Goal: Task Accomplishment & Management: Manage account settings

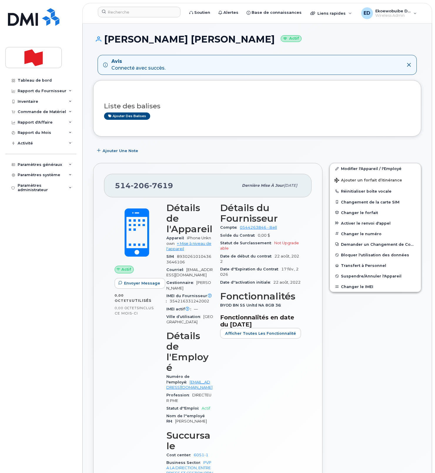
drag, startPoint x: 220, startPoint y: 124, endPoint x: 217, endPoint y: 128, distance: 4.7
click at [219, 124] on div "Liste des balises Ajouter des balises" at bounding box center [257, 108] width 306 height 35
click at [407, 65] on icon at bounding box center [408, 65] width 5 height 5
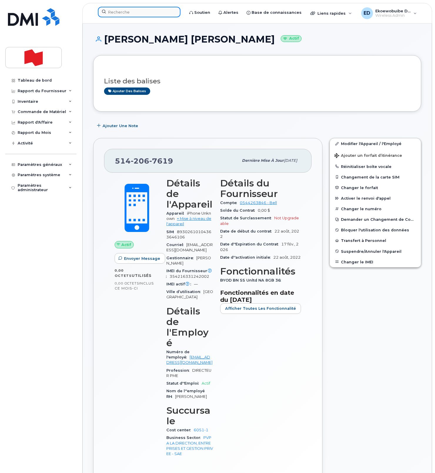
click at [136, 14] on input at bounding box center [139, 12] width 83 height 11
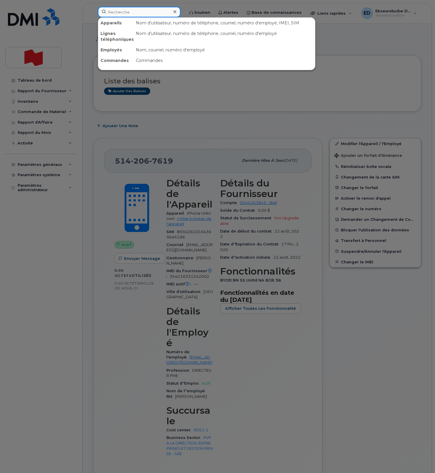
click at [136, 14] on input at bounding box center [139, 12] width 83 height 11
paste input "Ahmed Meslemani"
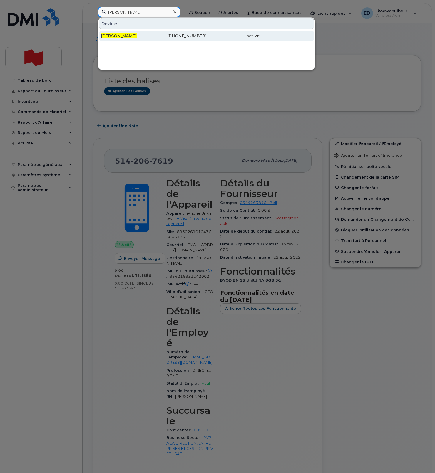
type input "Ahmed Meslemani"
click at [124, 38] on span "Ahmed Meslemani" at bounding box center [119, 35] width 36 height 5
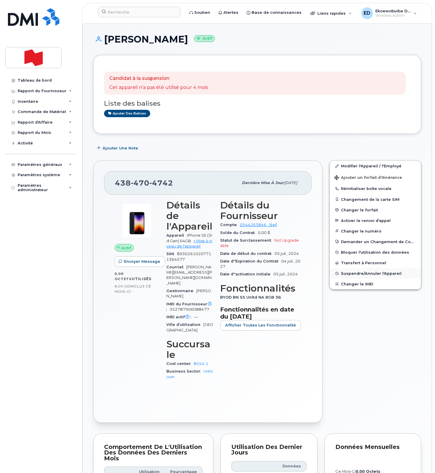
click at [355, 272] on span "Suspendre/Annuler l'Appareil" at bounding box center [371, 274] width 61 height 4
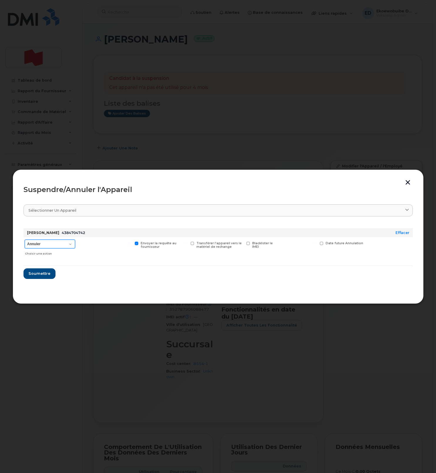
click at [69, 245] on select "Annuler Suspendre - Prolonger la suspension Suspendre - Tarif réduit Suspendre …" at bounding box center [50, 244] width 51 height 9
select select "[object Object]"
click at [25, 240] on select "Annuler Suspendre - Prolonger la suspension Suspendre - Tarif réduit Suspendre …" at bounding box center [50, 244] width 51 height 9
click at [38, 272] on span "Soumettre" at bounding box center [39, 274] width 22 height 6
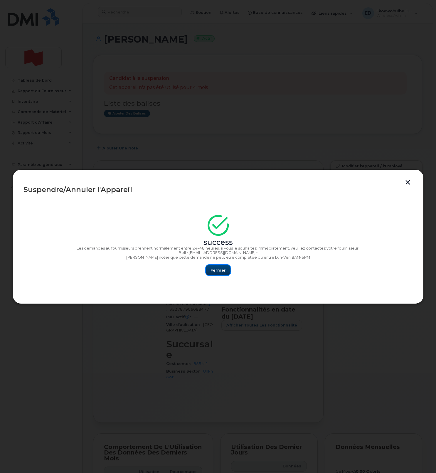
click at [216, 272] on span "Fermer" at bounding box center [218, 271] width 15 height 6
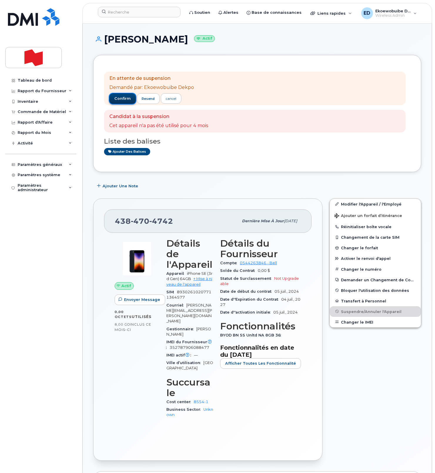
click at [121, 99] on span "confirm" at bounding box center [122, 98] width 16 height 5
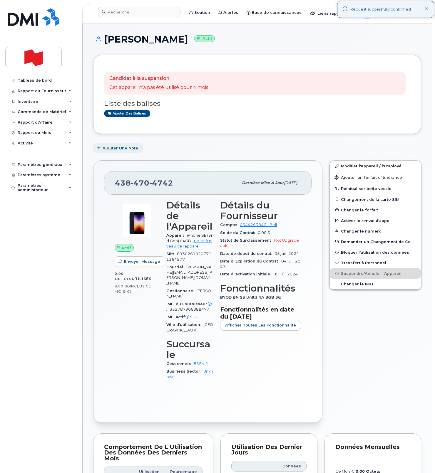
click at [108, 148] on span "Ajouter une Note" at bounding box center [121, 148] width 36 height 6
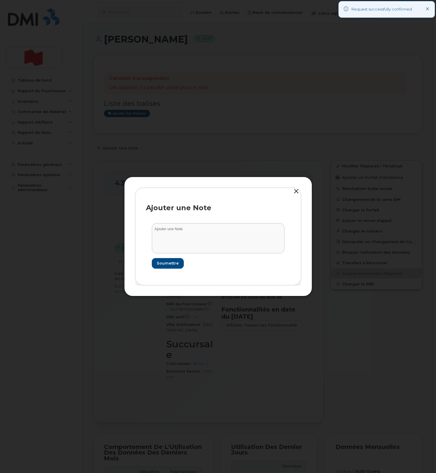
click at [168, 222] on form "Soumettre" at bounding box center [218, 245] width 145 height 57
click at [174, 234] on textarea at bounding box center [218, 238] width 133 height 30
paste textarea "SCTASK0246773"
type textarea "SCTASK0246773"
drag, startPoint x: 166, startPoint y: 265, endPoint x: 177, endPoint y: 272, distance: 12.8
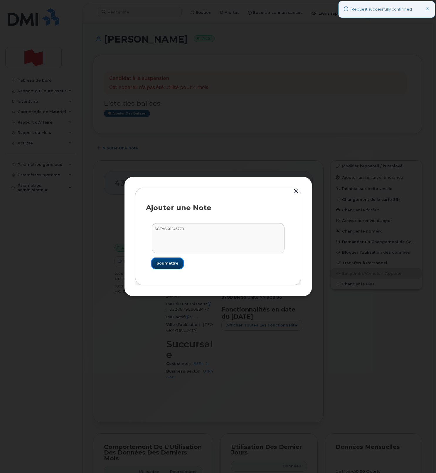
click at [166, 265] on span "Soumettre" at bounding box center [168, 264] width 22 height 6
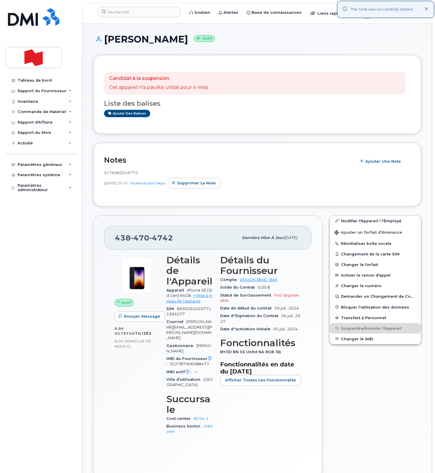
click at [427, 9] on icon at bounding box center [427, 9] width 4 height 4
click at [198, 48] on div "Ahmed Meslemani Actif" at bounding box center [257, 44] width 328 height 21
drag, startPoint x: 197, startPoint y: 40, endPoint x: 108, endPoint y: 41, distance: 89.0
click at [108, 41] on h1 "Ahmed Meslemani Actif" at bounding box center [257, 39] width 328 height 10
copy h1 "Ahmed Meslemani"
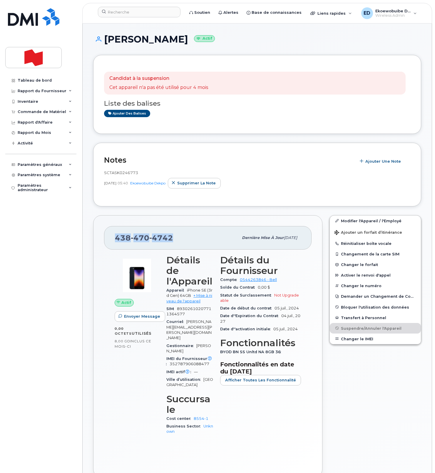
drag, startPoint x: 176, startPoint y: 239, endPoint x: 110, endPoint y: 239, distance: 65.8
click at [110, 239] on div "438 470 4742 Dernière mise à jour 29 oct., 2024" at bounding box center [207, 238] width 207 height 24
copy span "438 470 4742"
drag, startPoint x: 197, startPoint y: 41, endPoint x: 107, endPoint y: 42, distance: 90.5
click at [107, 42] on h1 "Ahmed Meslemani Actif" at bounding box center [257, 39] width 328 height 10
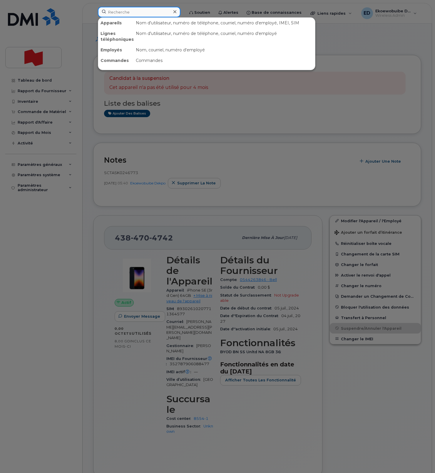
click at [120, 15] on input at bounding box center [139, 12] width 83 height 11
paste input "Jeremy Poirier"
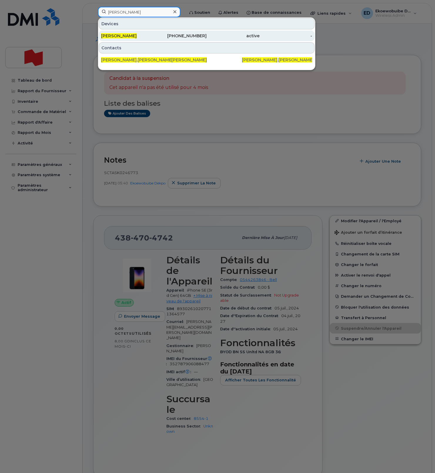
type input "Jeremy Poirier"
click at [118, 38] on span "Jeremy Poirier" at bounding box center [119, 35] width 36 height 5
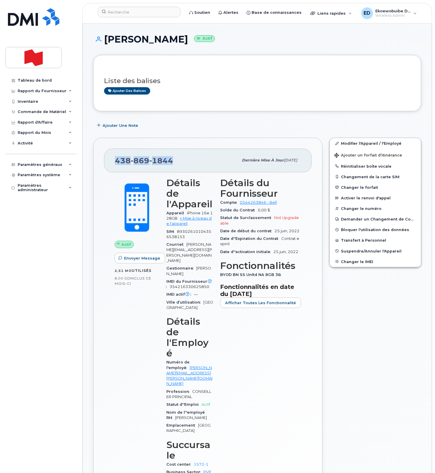
drag, startPoint x: 174, startPoint y: 160, endPoint x: 114, endPoint y: 161, distance: 59.4
click at [114, 161] on div "438 869 1844 Dernière mise à jour 18 sept., 2025" at bounding box center [207, 161] width 207 height 24
copy span "438 869 1844"
click at [140, 13] on input at bounding box center [139, 12] width 83 height 11
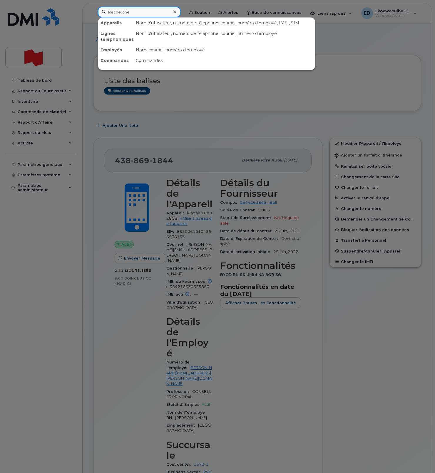
click at [140, 13] on input at bounding box center [139, 12] width 83 height 11
paste input "[PERSON_NAME]"
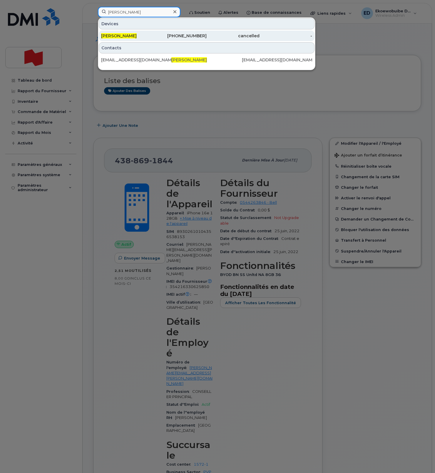
type input "[PERSON_NAME]"
click at [128, 37] on span "[PERSON_NAME]" at bounding box center [119, 35] width 36 height 5
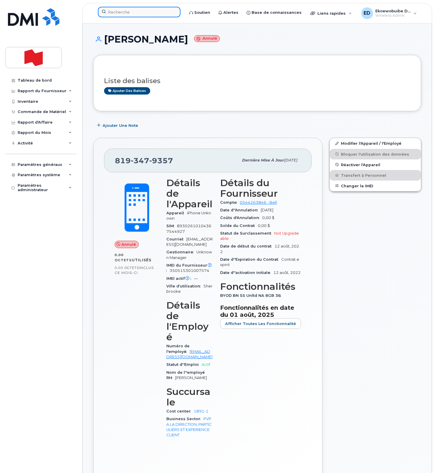
click at [133, 12] on input at bounding box center [139, 12] width 83 height 11
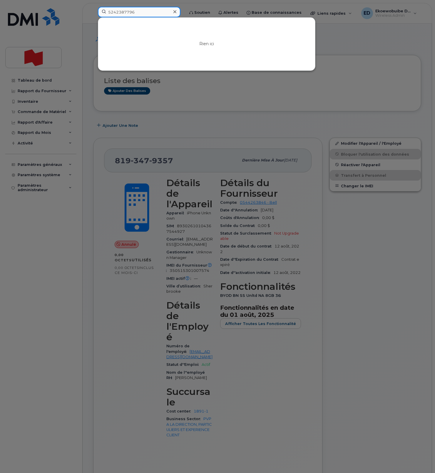
drag, startPoint x: 113, startPoint y: 14, endPoint x: 123, endPoint y: 16, distance: 10.0
click at [113, 14] on input "5242387796" at bounding box center [139, 12] width 83 height 11
click at [122, 13] on input "514242387796" at bounding box center [139, 12] width 83 height 11
type input "51422387796"
click at [129, 12] on input "51422387796" at bounding box center [139, 12] width 83 height 11
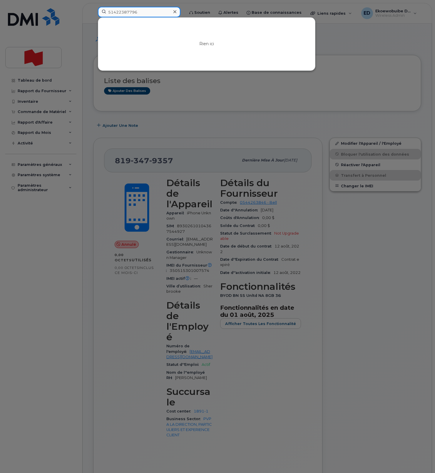
click at [129, 12] on input "51422387796" at bounding box center [139, 12] width 83 height 11
click at [128, 13] on input at bounding box center [139, 12] width 83 height 11
paste input "[PHONE_NUMBER]"
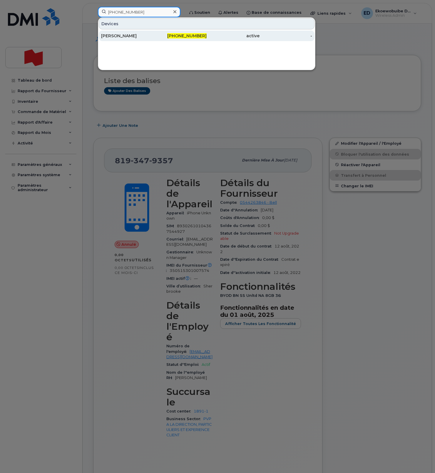
type input "514-238-7796"
drag, startPoint x: 118, startPoint y: 36, endPoint x: 112, endPoint y: 40, distance: 7.2
click at [118, 36] on div "[PERSON_NAME]" at bounding box center [127, 36] width 53 height 6
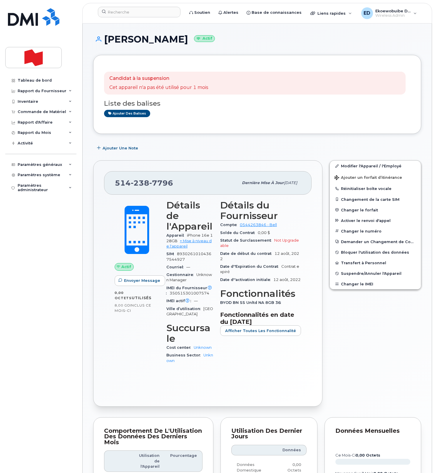
click at [175, 183] on div "514 238 7796" at bounding box center [176, 183] width 123 height 12
drag, startPoint x: 172, startPoint y: 183, endPoint x: 124, endPoint y: 187, distance: 48.3
click at [113, 184] on div "514 238 7796 Dernière mise à jour 15 sept., 2025" at bounding box center [207, 183] width 207 height 24
copy span "514 238 7796"
click at [348, 168] on link "Modifier l'Appareil / l'Employé" at bounding box center [375, 166] width 91 height 11
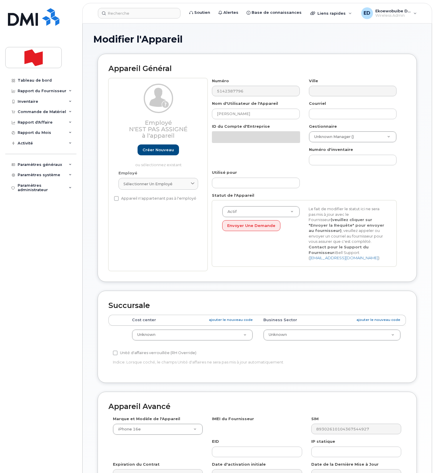
select select "22916206"
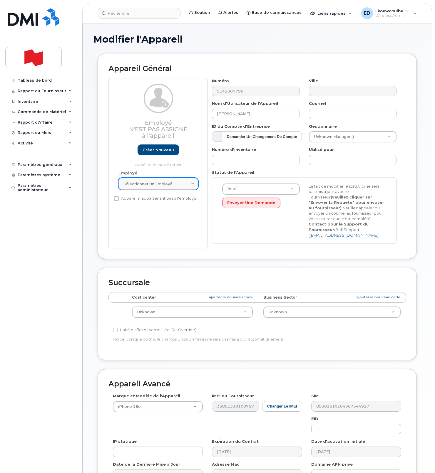
click at [188, 186] on div "Sélectionner un employé" at bounding box center [158, 184] width 70 height 6
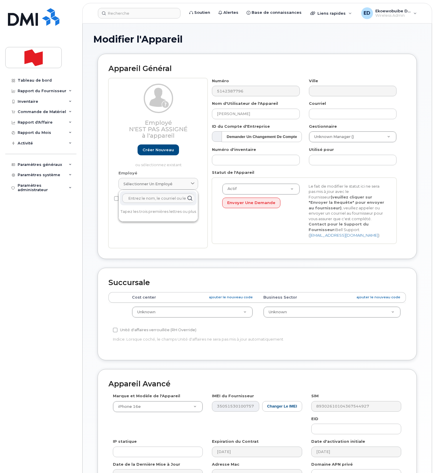
paste input "[PERSON_NAME]"
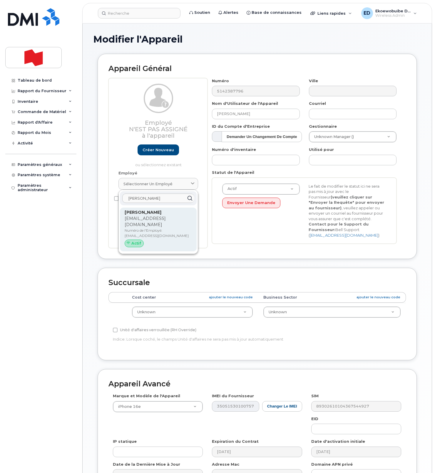
type input "[PERSON_NAME]"
click at [143, 215] on strong "[PERSON_NAME]" at bounding box center [143, 212] width 37 height 5
type input "[EMAIL_ADDRESS][DOMAIN_NAME]"
type input "[PERSON_NAME]"
type input "[EMAIL_ADDRESS][DOMAIN_NAME]"
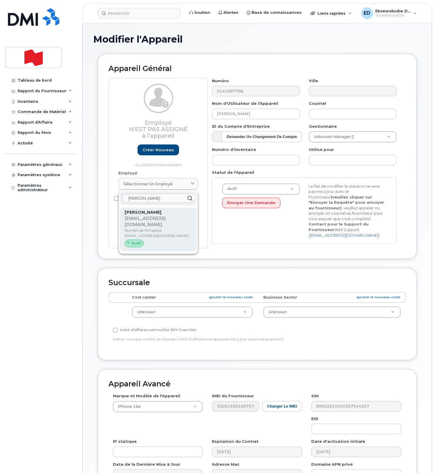
type input "22916715"
select select "22917077"
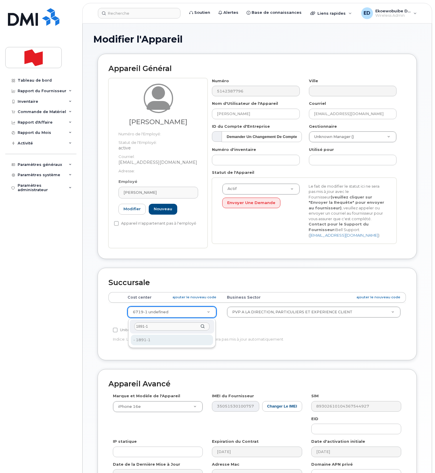
type input "1891-1"
type input "36059295"
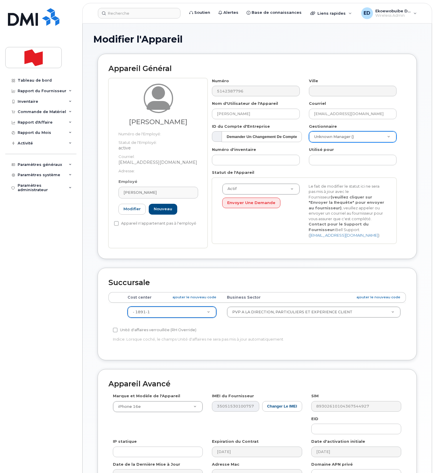
scroll to position [1, 0]
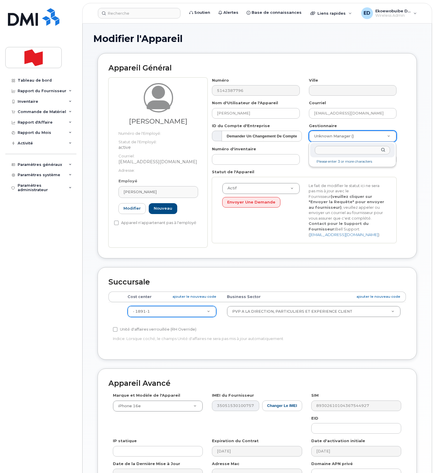
paste input "[PERSON_NAME]"
type input "[PERSON_NAME]"
type input "1921245"
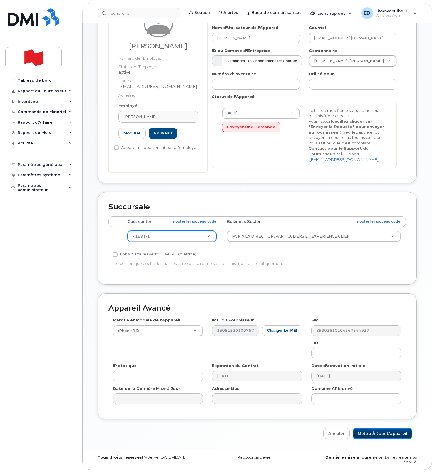
drag, startPoint x: 371, startPoint y: 435, endPoint x: 373, endPoint y: 440, distance: 5.5
click at [371, 436] on input "Mettre à jour l'appareil" at bounding box center [383, 433] width 60 height 11
type input "Sauvegarde..."
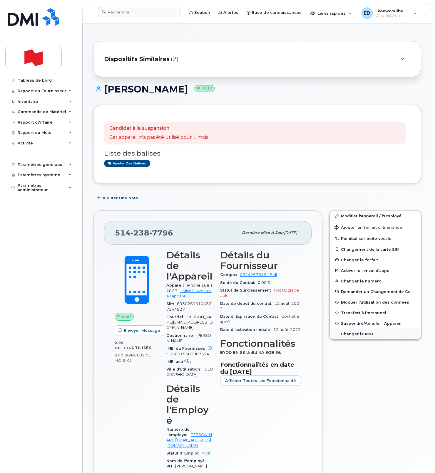
click at [354, 335] on button "Changer le IMEI" at bounding box center [375, 334] width 91 height 11
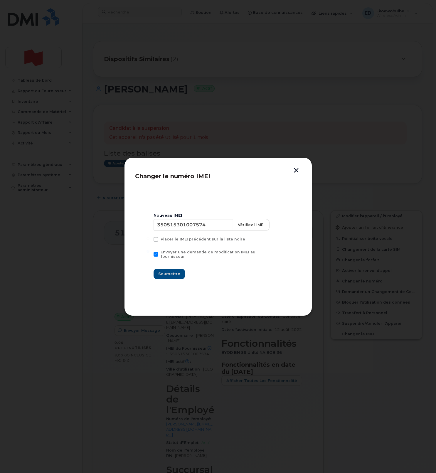
click at [296, 171] on button "button" at bounding box center [296, 171] width 9 height 6
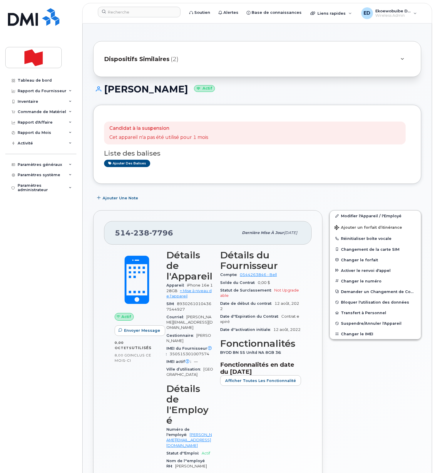
click at [379, 61] on div "Dispositifs Similaires (2)" at bounding box center [249, 59] width 290 height 14
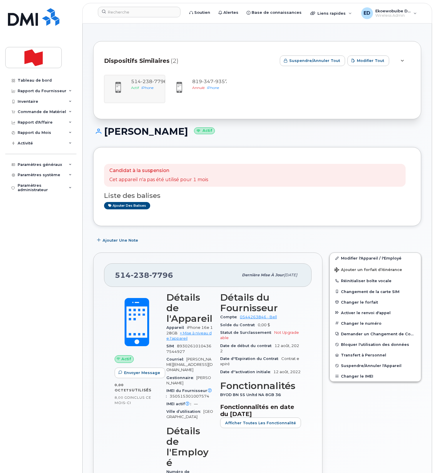
click at [165, 134] on h1 "Carine Lemière Actif" at bounding box center [257, 131] width 328 height 10
copy h1 "Lemière"
click at [358, 376] on button "Changer le IMEI" at bounding box center [375, 376] width 91 height 11
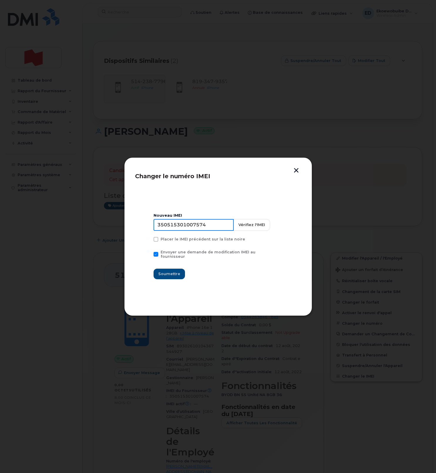
click at [197, 233] on div "Nouveau IMEI 350515301007574 Vérifiez l'IMEI Placer le IMEI précédent sur la li…" at bounding box center [218, 246] width 129 height 66
click at [195, 229] on input "350515301007574" at bounding box center [194, 225] width 80 height 12
click at [298, 172] on button "button" at bounding box center [296, 171] width 9 height 6
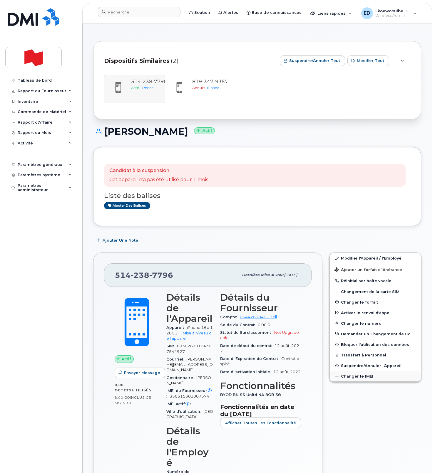
click at [367, 378] on button "Changer le IMEI" at bounding box center [375, 376] width 91 height 11
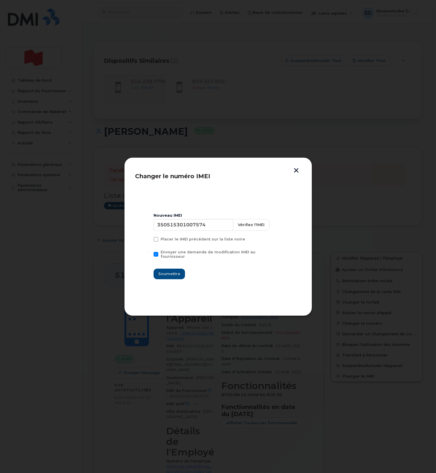
click at [294, 172] on button "button" at bounding box center [296, 171] width 9 height 6
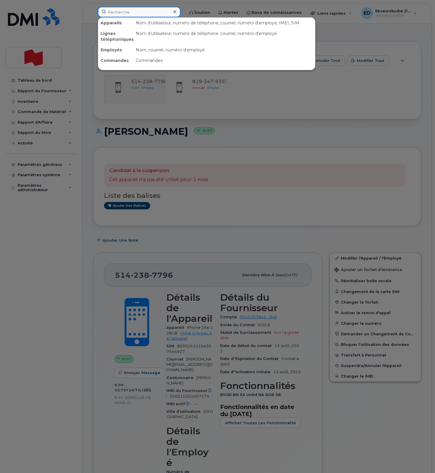
click at [140, 14] on input at bounding box center [139, 12] width 83 height 11
paste input "nathalie.paquet@bnc.ca"
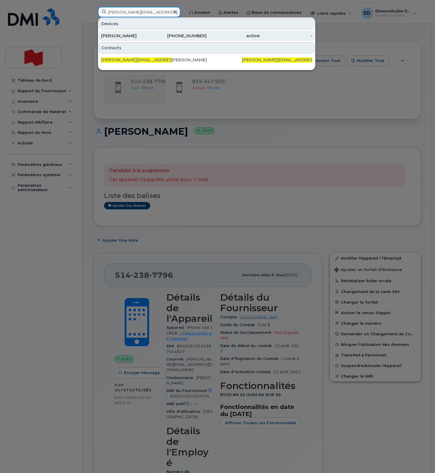
type input "nathalie.paquet@bnc.ca"
click at [117, 38] on div "Nathalie Paquet" at bounding box center [127, 36] width 53 height 6
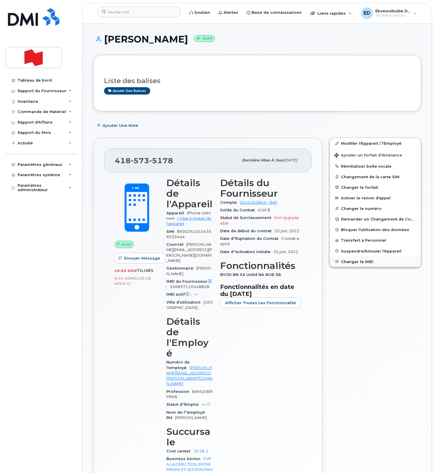
click at [352, 263] on button "Changer le IMEI" at bounding box center [375, 262] width 91 height 11
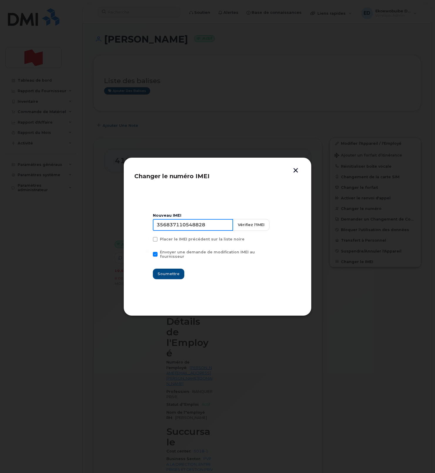
click at [193, 228] on input "356837110548828" at bounding box center [193, 225] width 80 height 12
type input "354216331154579"
click at [176, 272] on span "Soumettre" at bounding box center [169, 274] width 22 height 6
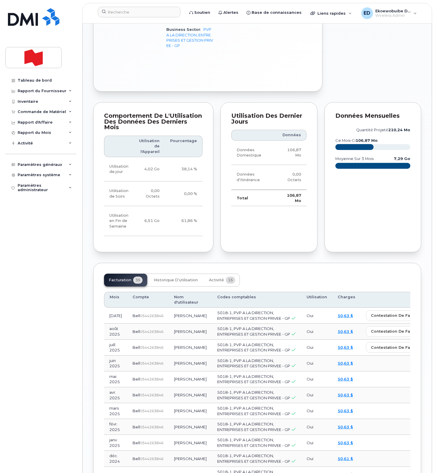
scroll to position [430, 0]
click at [214, 278] on span "Activité" at bounding box center [216, 280] width 15 height 5
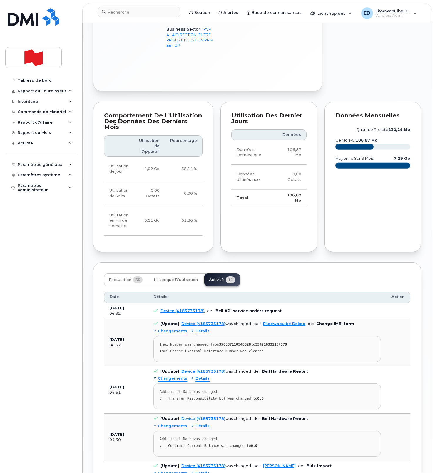
click at [273, 336] on pre "Imei Number was changed from 356837110548828 to 354216331154579 Imei Change Ext…" at bounding box center [266, 349] width 227 height 26
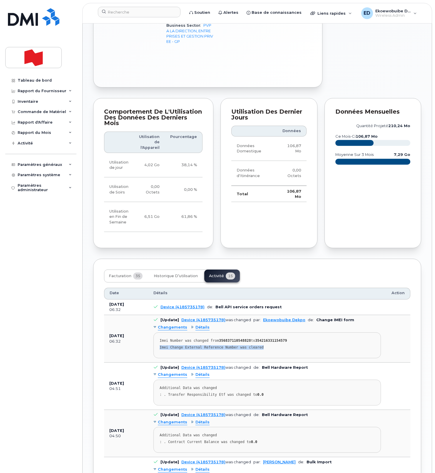
drag, startPoint x: 277, startPoint y: 294, endPoint x: 158, endPoint y: 287, distance: 119.2
click at [158, 333] on pre "Imei Number was changed from 356837110548828 to 354216331154579 Imei Change Ext…" at bounding box center [266, 346] width 227 height 26
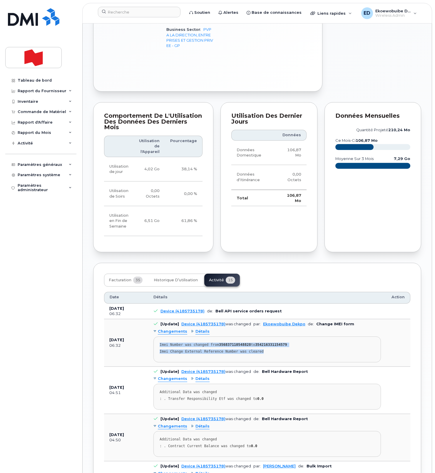
scroll to position [429, 0]
copy pre "Imei Number was changed from 356837110548828 to 354216331154579 Imei Change Ext…"
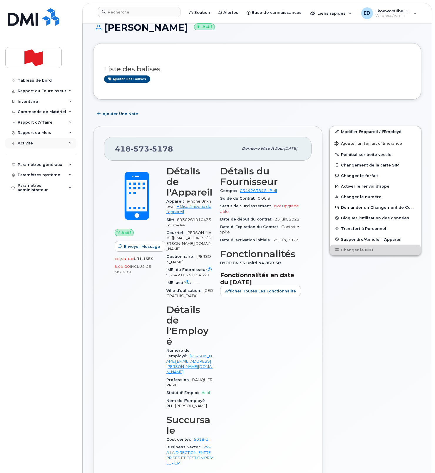
scroll to position [0, 0]
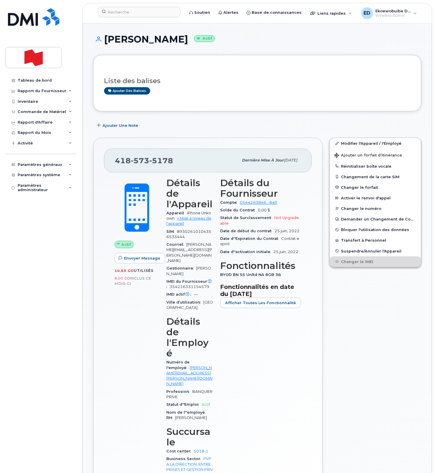
click at [398, 318] on div "Modifier l'Appareil / l'Employé Ajouter un forfait d’itinérance Réinitialiser b…" at bounding box center [375, 329] width 99 height 391
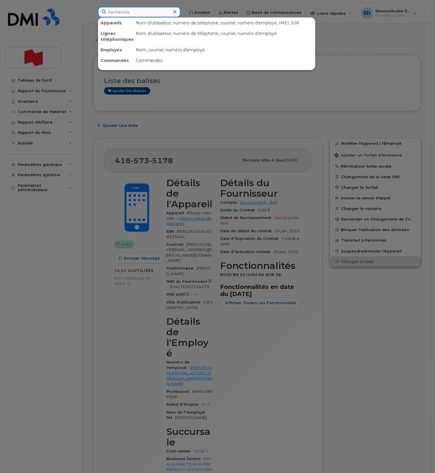
click at [133, 14] on input at bounding box center [139, 12] width 83 height 11
paste input "[PERSON_NAME]"
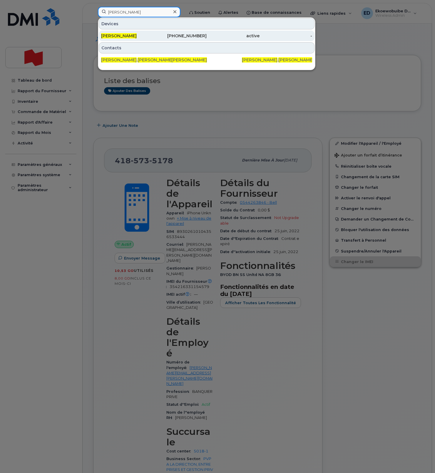
type input "[PERSON_NAME]"
click at [124, 37] on span "[PERSON_NAME]" at bounding box center [119, 35] width 36 height 5
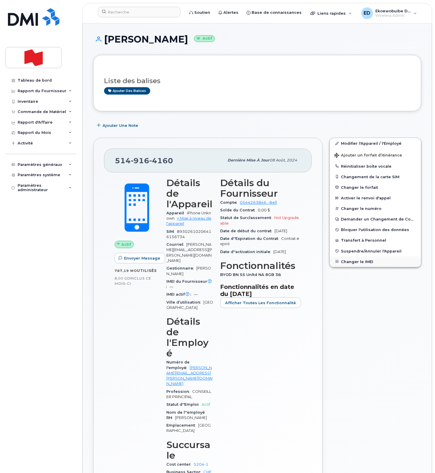
click at [349, 262] on button "Changer le IMEI" at bounding box center [375, 262] width 91 height 11
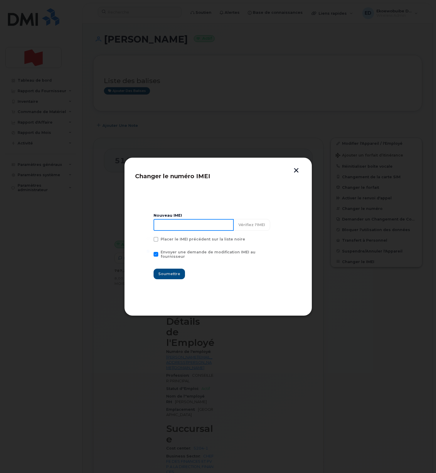
click at [175, 225] on input at bounding box center [194, 225] width 80 height 12
type input "354216331492961"
click at [174, 274] on span "Soumettre" at bounding box center [169, 274] width 22 height 6
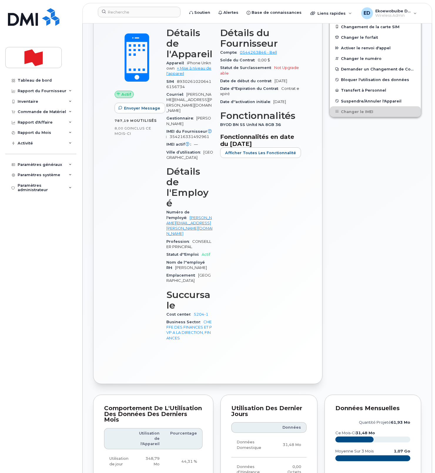
scroll to position [202, 0]
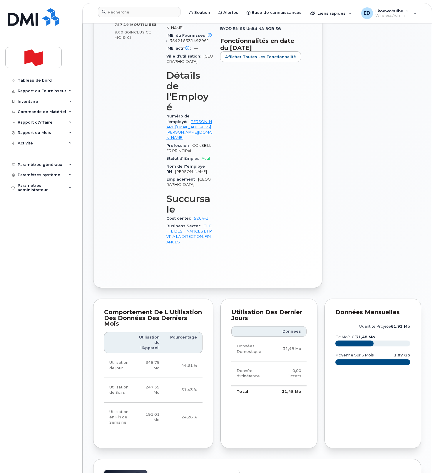
click at [216, 470] on button "Activité 18" at bounding box center [222, 476] width 36 height 13
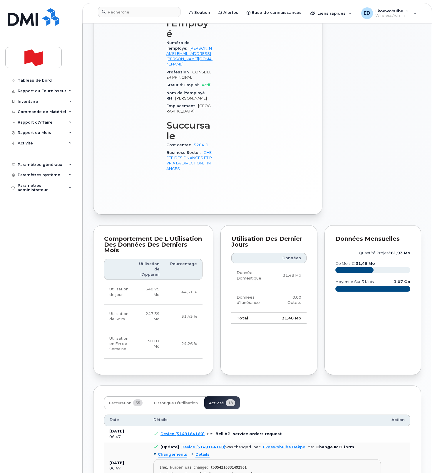
scroll to position [321, 0]
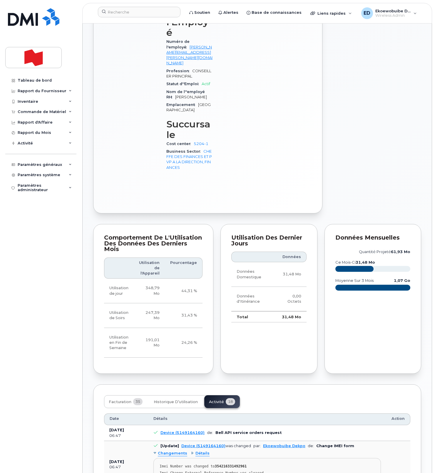
click at [273, 471] on div "Imei Change External Reference Number was cleared" at bounding box center [267, 473] width 215 height 4
drag, startPoint x: 279, startPoint y: 407, endPoint x: 158, endPoint y: 398, distance: 121.3
click at [158, 458] on pre "Imei Number was changed to 354216331492961 Imei Change External Reference Numbe…" at bounding box center [266, 471] width 227 height 26
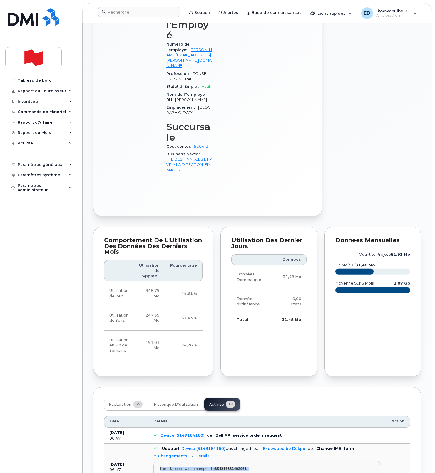
copy pre "Imei Number was changed to 354216331492961 Imei Change External Reference Numbe…"
click at [134, 14] on input at bounding box center [139, 12] width 83 height 11
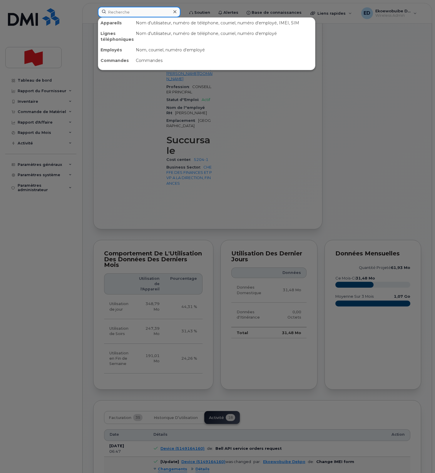
scroll to position [304, 0]
paste input "438-869-4512"
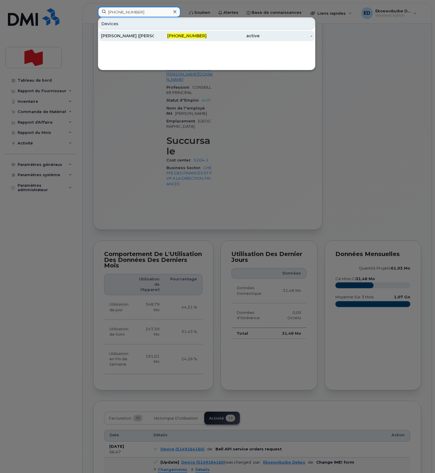
type input "438-869-4512"
click at [128, 38] on div "Yan (Penny) Suping" at bounding box center [127, 36] width 53 height 6
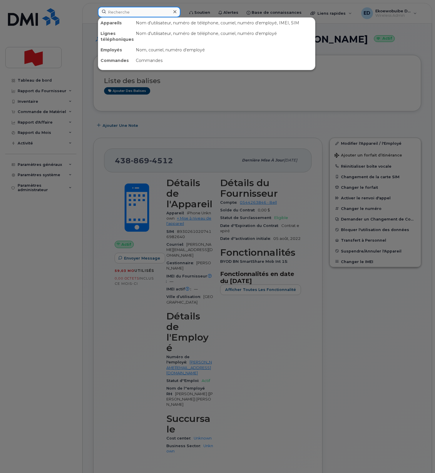
click at [147, 13] on input at bounding box center [139, 12] width 83 height 11
paste input "marie-michele.pare@bnc.ca"
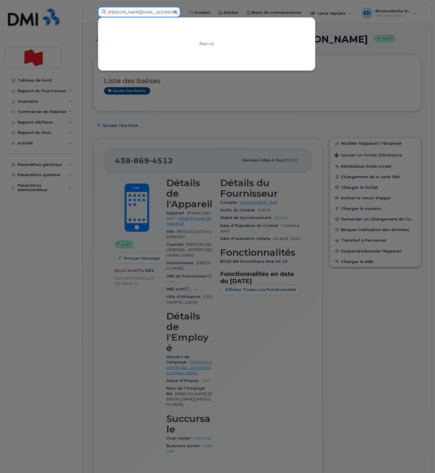
type input "marie-michele.pare@bnc.ca"
click at [176, 13] on icon at bounding box center [174, 11] width 3 height 5
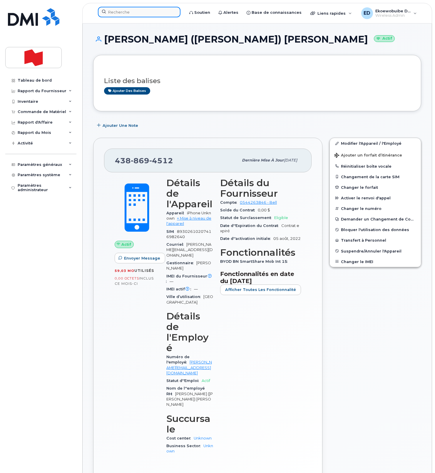
click at [175, 12] on input at bounding box center [139, 12] width 83 height 11
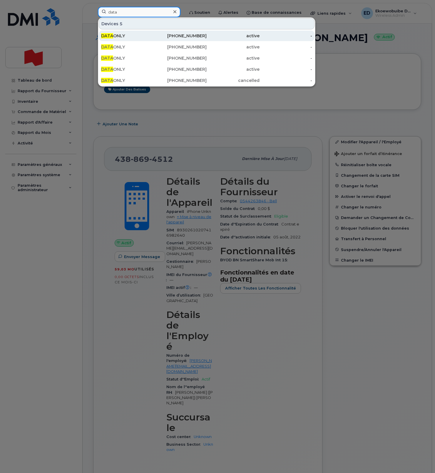
scroll to position [5, 0]
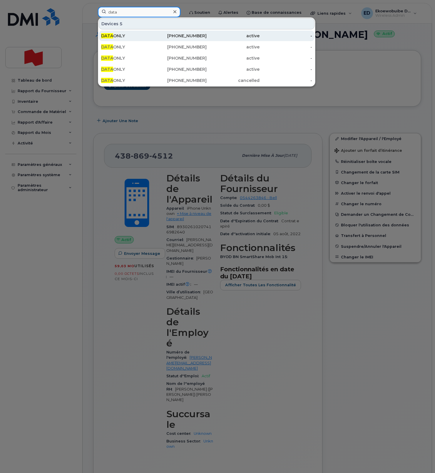
type input "data"
click at [145, 35] on div "DATA ONLY" at bounding box center [127, 36] width 53 height 6
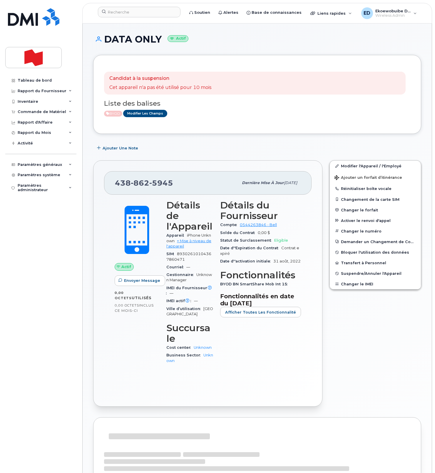
click at [173, 187] on div "[PHONE_NUMBER]" at bounding box center [176, 183] width 123 height 12
drag, startPoint x: 167, startPoint y: 184, endPoint x: 112, endPoint y: 184, distance: 55.5
click at [112, 184] on div "[PHONE_NUMBER] Dernière mise à jour [DATE]" at bounding box center [207, 183] width 207 height 24
copy span "[PHONE_NUMBER]"
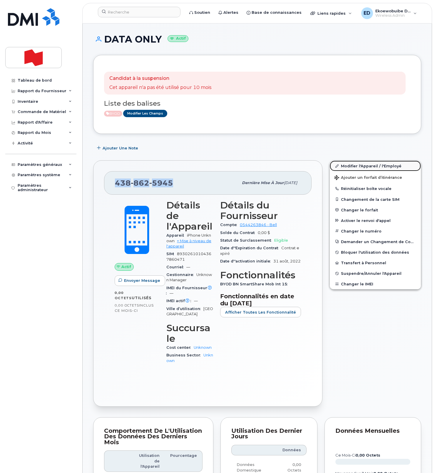
click at [348, 167] on link "Modifier l'Appareil / l'Employé" at bounding box center [375, 166] width 91 height 11
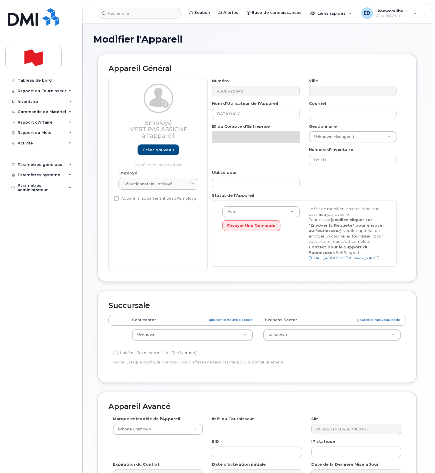
select select "22916206"
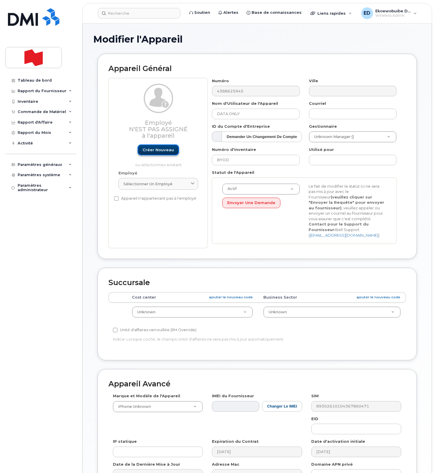
click at [155, 151] on link "Créer nouveau" at bounding box center [158, 150] width 41 height 11
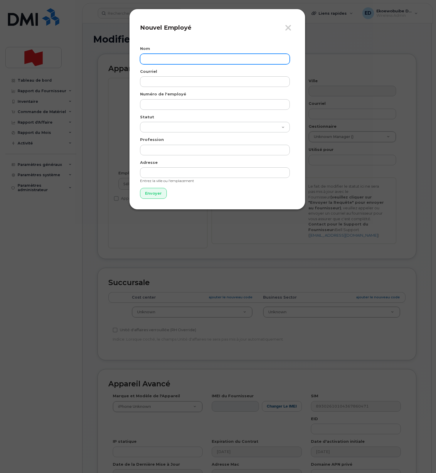
click at [158, 58] on input "text" at bounding box center [215, 59] width 150 height 11
paste input "[PERSON_NAME]"
type input "[PERSON_NAME]"
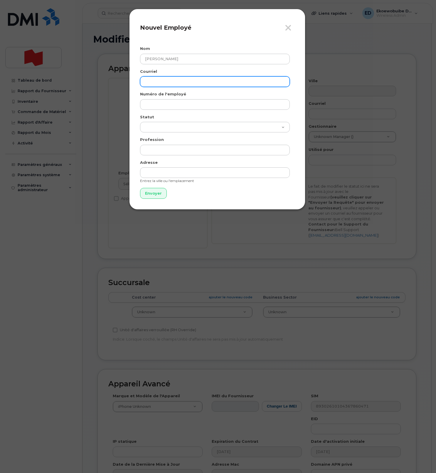
click at [172, 80] on input "email" at bounding box center [215, 81] width 150 height 11
paste input "[PERSON_NAME][EMAIL_ADDRESS][PERSON_NAME][DOMAIN_NAME]"
type input "[PERSON_NAME][EMAIL_ADDRESS][PERSON_NAME][DOMAIN_NAME]"
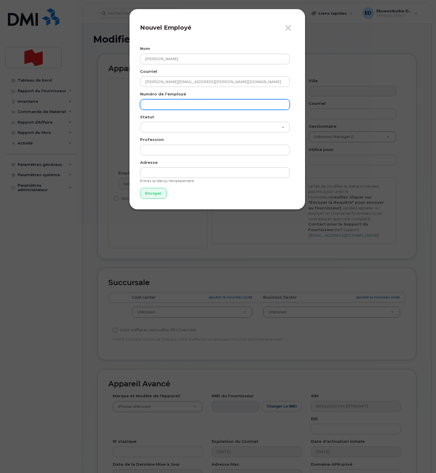
click at [166, 104] on input "text" at bounding box center [215, 104] width 150 height 11
paste input "[PERSON_NAME][EMAIL_ADDRESS][PERSON_NAME][DOMAIN_NAME]"
type input "[PERSON_NAME][EMAIL_ADDRESS][PERSON_NAME][DOMAIN_NAME]"
click at [155, 193] on input "Envoyer" at bounding box center [153, 193] width 27 height 11
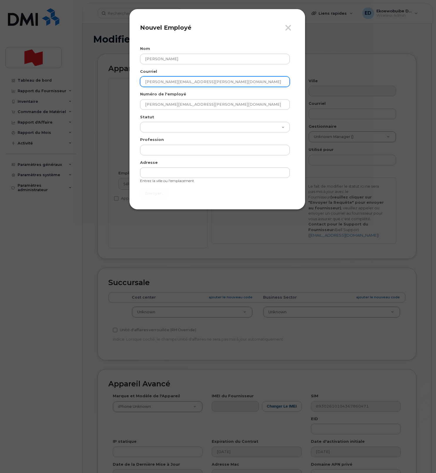
type input "Envoyer"
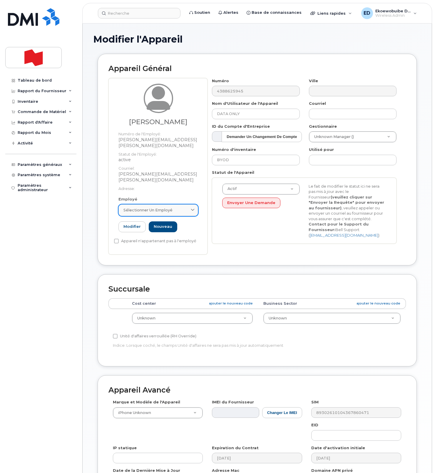
click at [190, 207] on span at bounding box center [193, 210] width 6 height 6
paste input "marie-michele.pare@bnc.ca"
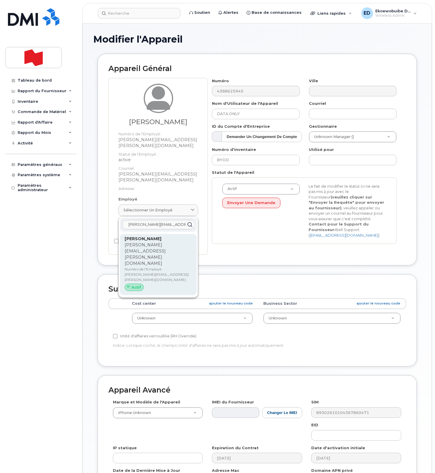
type input "marie-michele.pare@bnc.ca"
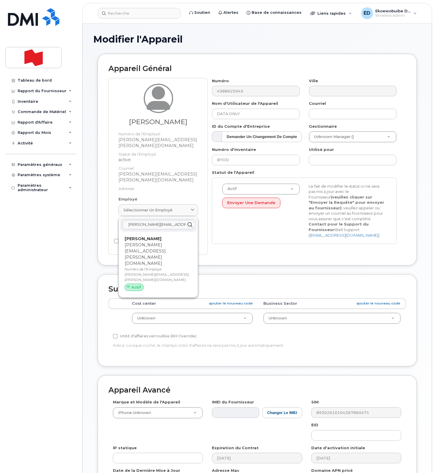
click at [134, 236] on div "Marie Michèle Paré marie-michele.pare@bnc.ca Numéro de l'Employé: marie-michele…" at bounding box center [158, 265] width 67 height 58
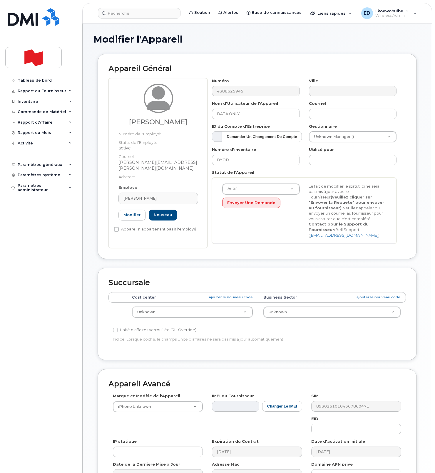
type input "marie-michele.pare@bnc.ca"
type input "Marie Michèle Paré"
type input "marie-michele.pare@bnc.ca"
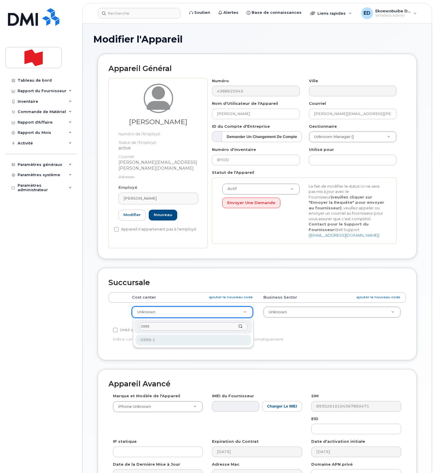
type input "0999"
type input "22916643"
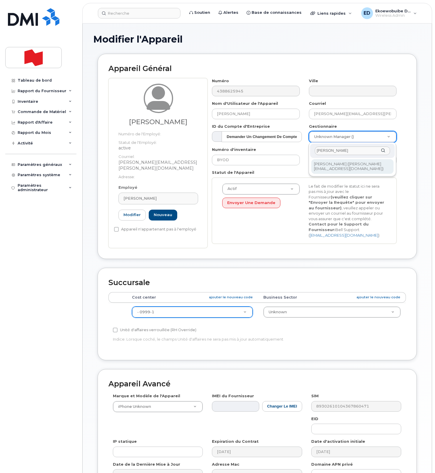
type input "beaumont"
drag, startPoint x: 347, startPoint y: 170, endPoint x: 344, endPoint y: 172, distance: 3.2
type input "1920247"
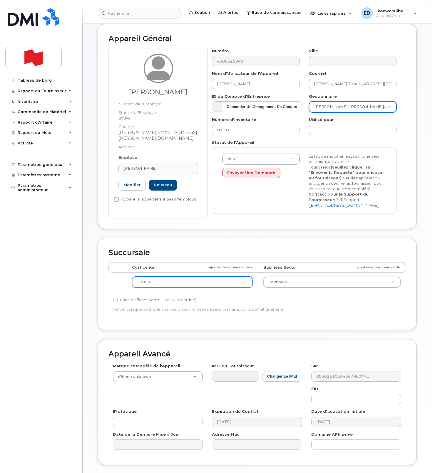
scroll to position [77, 0]
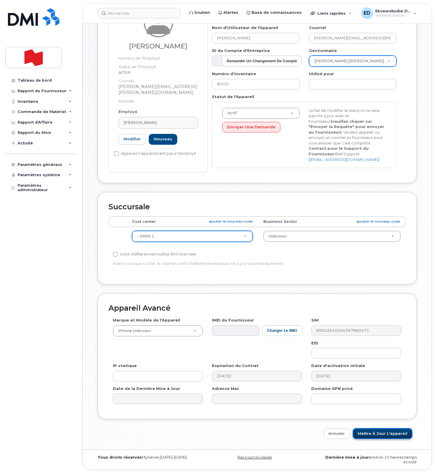
click at [370, 436] on input "Mettre à jour l'appareil" at bounding box center [383, 433] width 60 height 11
type input "Sauvegarde..."
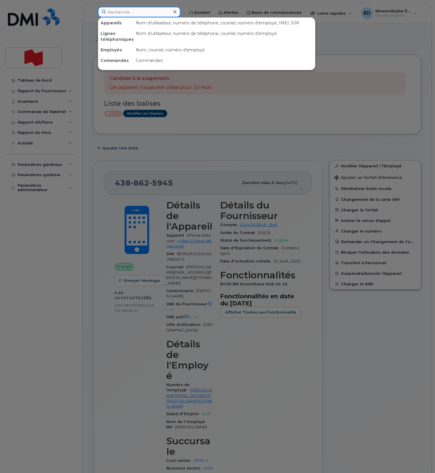
click at [127, 11] on input at bounding box center [139, 12] width 83 height 11
paste input "[PERSON_NAME]"
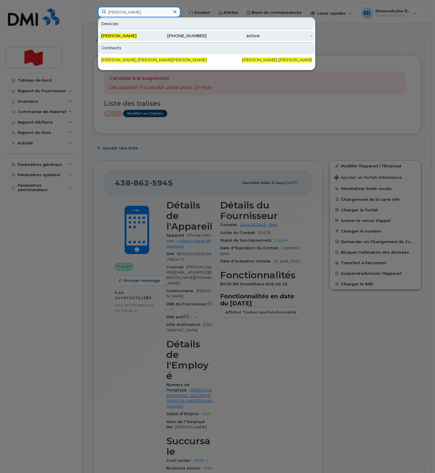
type input "[PERSON_NAME]"
click at [134, 34] on span "[PERSON_NAME]" at bounding box center [119, 35] width 36 height 5
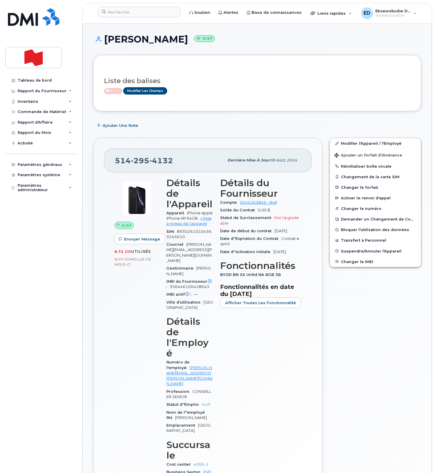
click at [356, 269] on div "Modifier l'Appareil / l'Employé Ajouter un forfait d’itinérance Réinitialiser b…" at bounding box center [375, 336] width 99 height 404
click at [351, 262] on button "Changer le IMEI" at bounding box center [375, 262] width 91 height 11
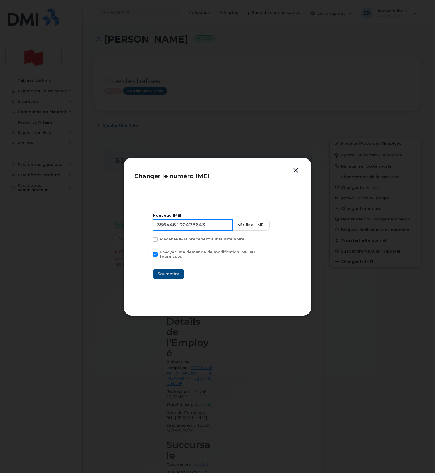
click at [194, 228] on input "356446100428643" at bounding box center [193, 225] width 80 height 12
drag, startPoint x: 220, startPoint y: 269, endPoint x: 211, endPoint y: 275, distance: 10.3
click at [220, 269] on div "Soumettre" at bounding box center [217, 274] width 129 height 11
click at [185, 227] on input "356446100428643" at bounding box center [193, 225] width 80 height 12
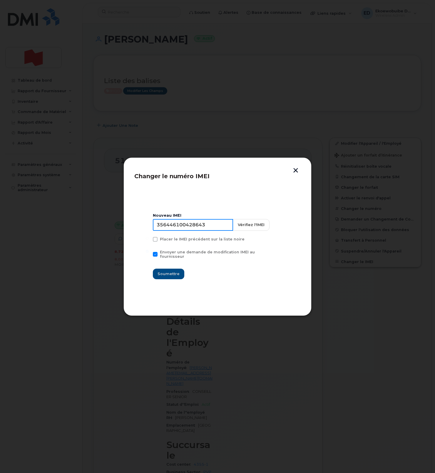
click at [185, 227] on input "356446100428643" at bounding box center [193, 225] width 80 height 12
click at [299, 173] on button "button" at bounding box center [295, 171] width 9 height 6
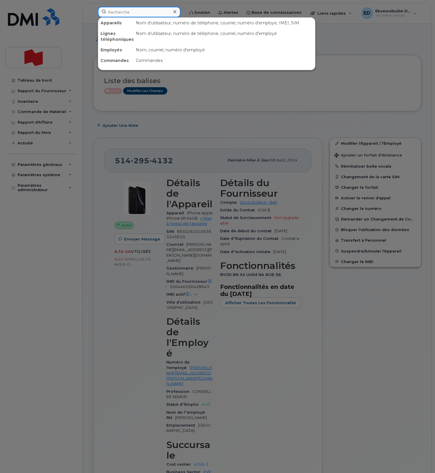
click at [134, 12] on input at bounding box center [139, 12] width 83 height 11
paste input "jonathan.labelle@succ.bnc.ca"
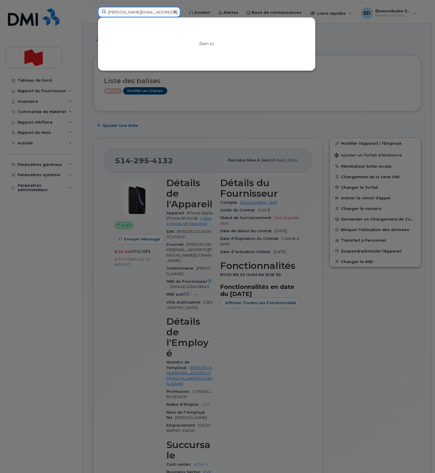
type input "jonathan.labelle@succ.bnc.ca"
click at [176, 13] on icon at bounding box center [174, 11] width 3 height 3
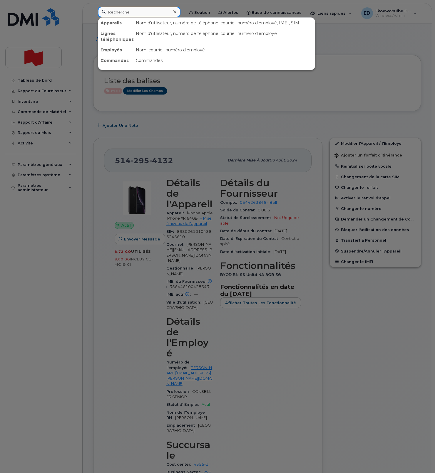
click at [151, 11] on input at bounding box center [139, 12] width 83 height 11
paste input "[PERSON_NAME]"
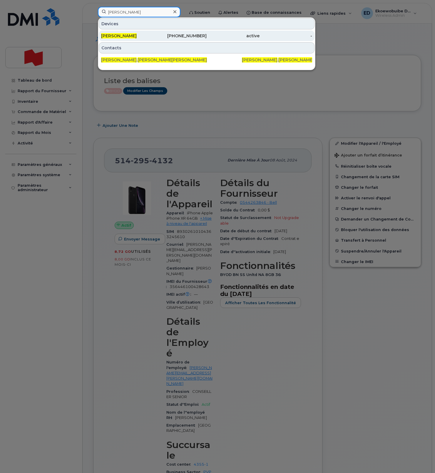
type input "[PERSON_NAME]"
click at [122, 35] on span "[PERSON_NAME]" at bounding box center [119, 35] width 36 height 5
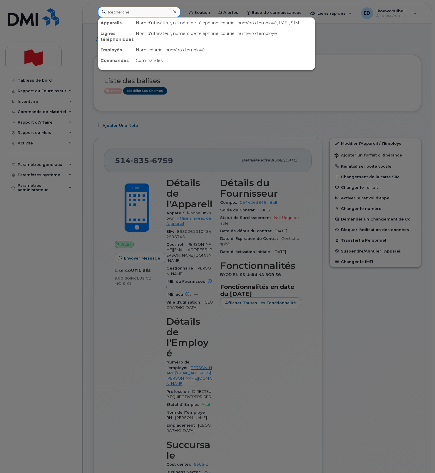
click at [118, 15] on input at bounding box center [139, 12] width 83 height 11
paste input "[PERSON_NAME]"
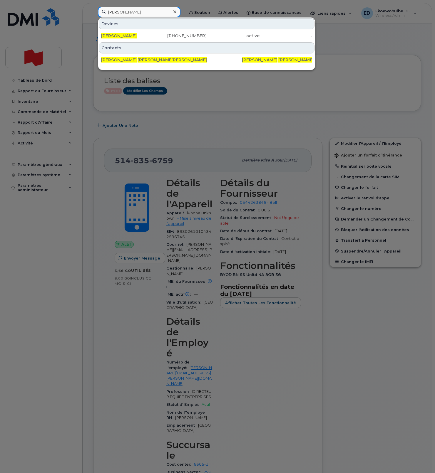
type input "[PERSON_NAME]"
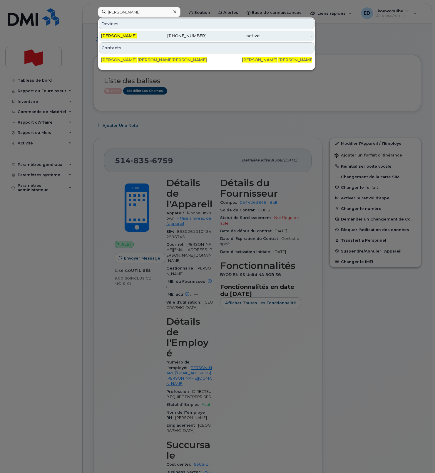
click at [135, 36] on span "[PERSON_NAME]" at bounding box center [119, 35] width 36 height 5
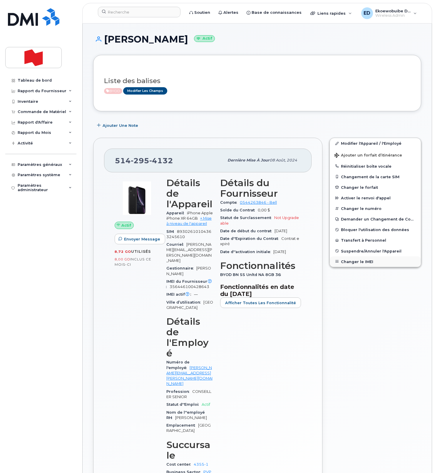
click at [354, 262] on button "Changer le IMEI" at bounding box center [375, 262] width 91 height 11
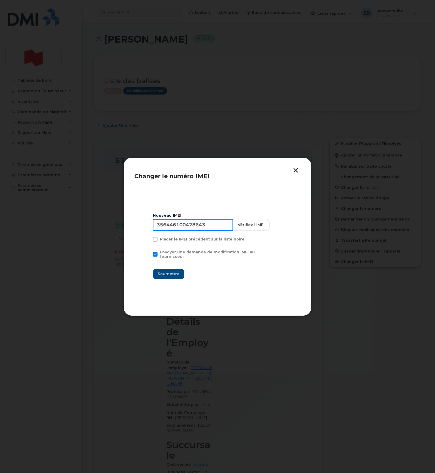
click at [198, 227] on input "356446100428643" at bounding box center [193, 225] width 80 height 12
type input "354216331397335"
click at [176, 272] on span "Soumettre" at bounding box center [169, 274] width 22 height 6
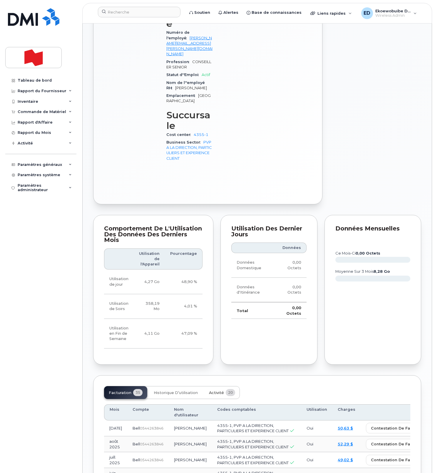
click at [218, 386] on button "Activité 20" at bounding box center [222, 392] width 36 height 13
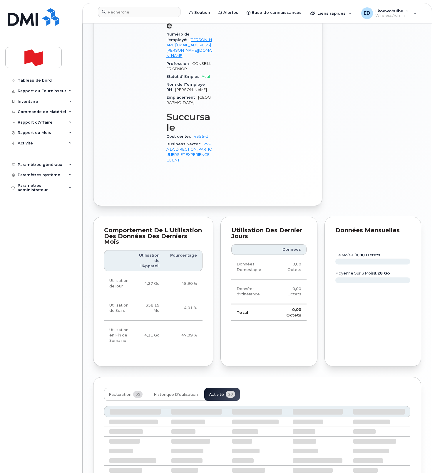
scroll to position [330, 0]
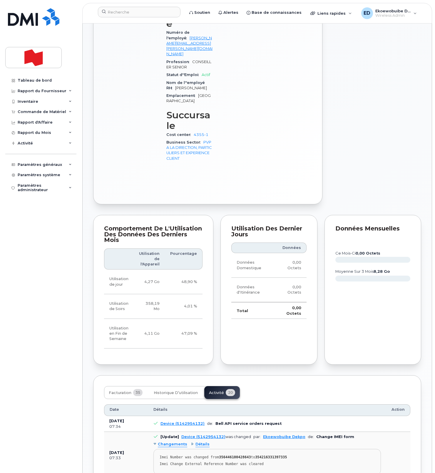
click at [270, 462] on div "Imei Change External Reference Number was cleared" at bounding box center [267, 464] width 215 height 4
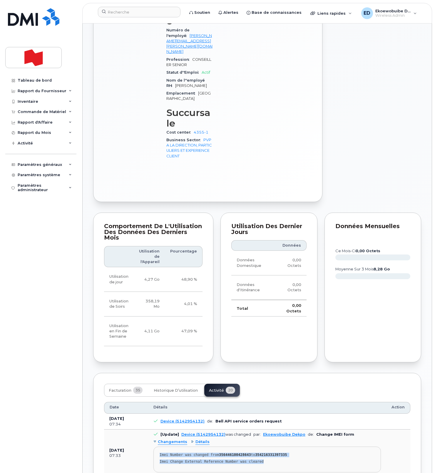
scroll to position [329, 0]
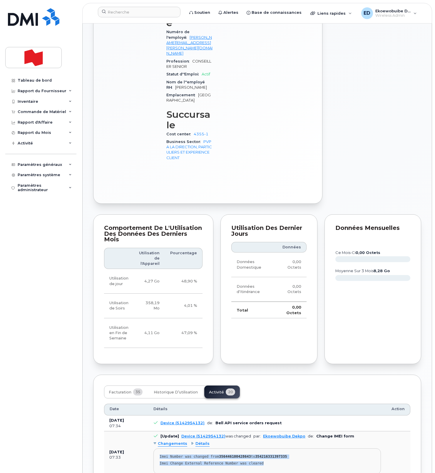
drag, startPoint x: 272, startPoint y: 401, endPoint x: 157, endPoint y: 393, distance: 115.5
click at [157, 449] on pre "Imei Number was changed from 356446100428643 to 354216331397335 Imei Change Ext…" at bounding box center [266, 462] width 227 height 26
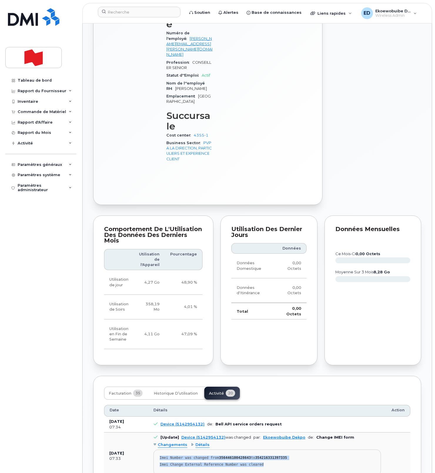
copy pre "Imei Number was changed from 356446100428643 to 354216331397335 Imei Change Ext…"
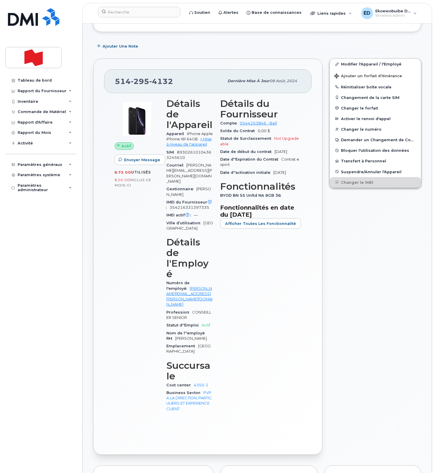
scroll to position [0, 0]
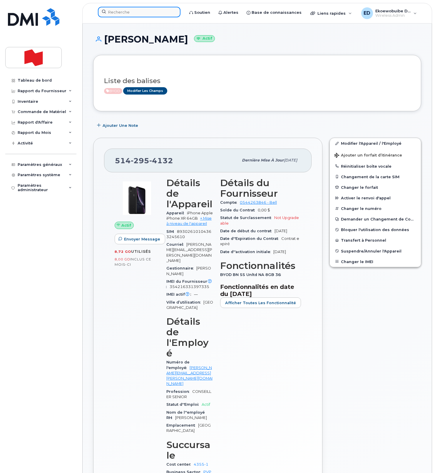
click at [130, 12] on input at bounding box center [139, 12] width 83 height 11
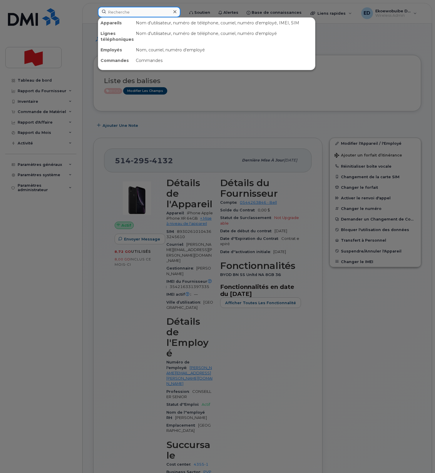
paste input "[PERSON_NAME]"
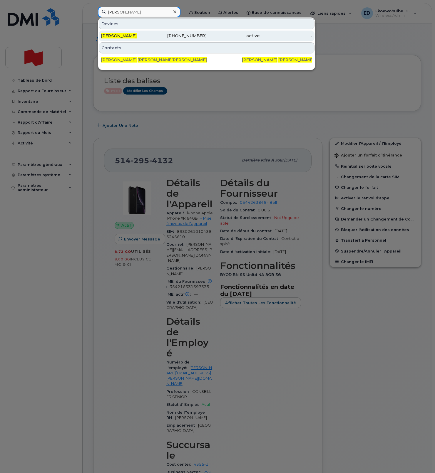
type input "[PERSON_NAME]"
drag, startPoint x: 125, startPoint y: 36, endPoint x: 149, endPoint y: 34, distance: 24.2
click at [125, 36] on span "[PERSON_NAME]" at bounding box center [119, 35] width 36 height 5
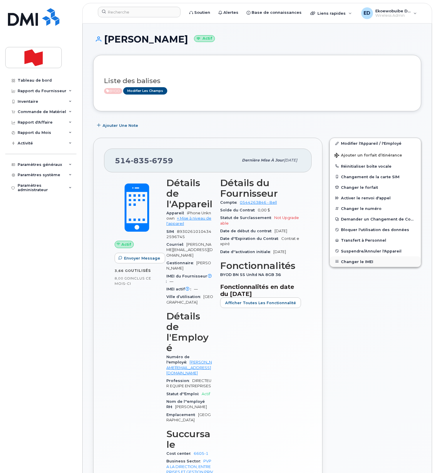
click at [364, 264] on button "Changer le IMEI" at bounding box center [375, 262] width 91 height 11
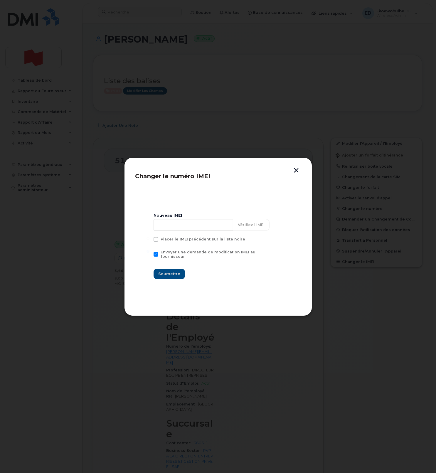
click at [150, 81] on div at bounding box center [218, 236] width 436 height 473
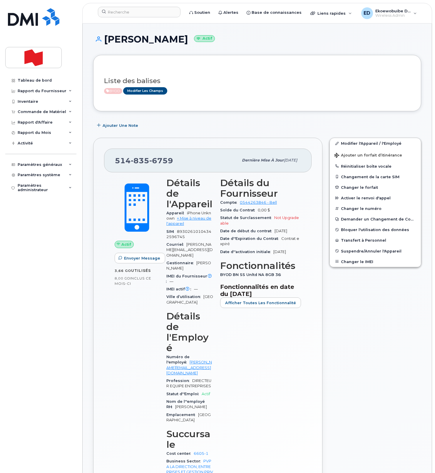
click at [164, 39] on h1 "[PERSON_NAME] Actif" at bounding box center [257, 39] width 328 height 10
click at [165, 39] on h1 "[PERSON_NAME] Actif" at bounding box center [257, 39] width 328 height 10
copy h1 "Labelle"
click at [350, 260] on button "Changer le IMEI" at bounding box center [375, 262] width 91 height 11
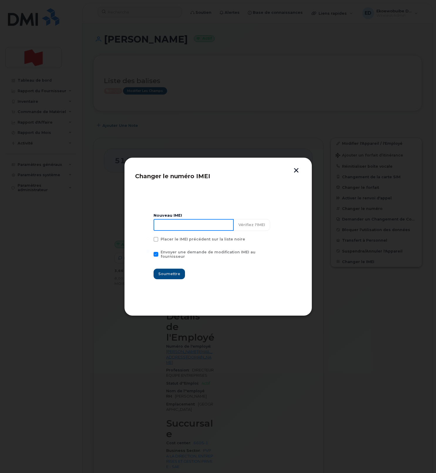
drag, startPoint x: 196, startPoint y: 230, endPoint x: 200, endPoint y: 233, distance: 5.0
click at [196, 230] on input at bounding box center [194, 225] width 80 height 12
type input "354216331559157"
click at [176, 272] on span "Soumettre" at bounding box center [169, 274] width 22 height 6
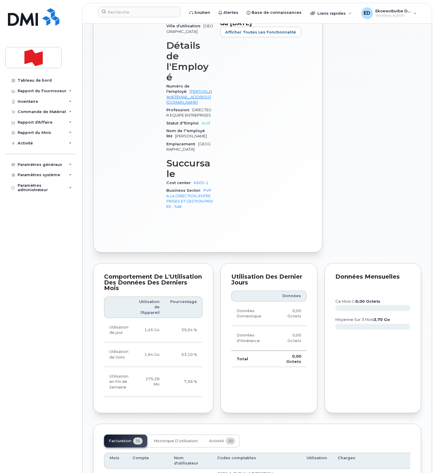
scroll to position [272, 0]
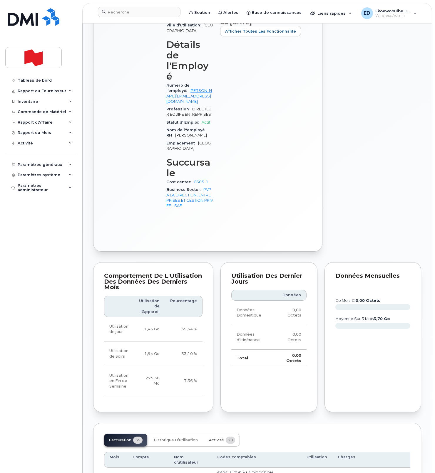
drag, startPoint x: 216, startPoint y: 389, endPoint x: 220, endPoint y: 394, distance: 6.8
click at [216, 438] on span "Activité" at bounding box center [216, 440] width 15 height 5
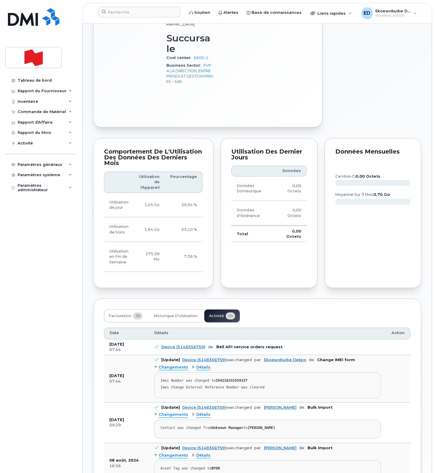
scroll to position [399, 0]
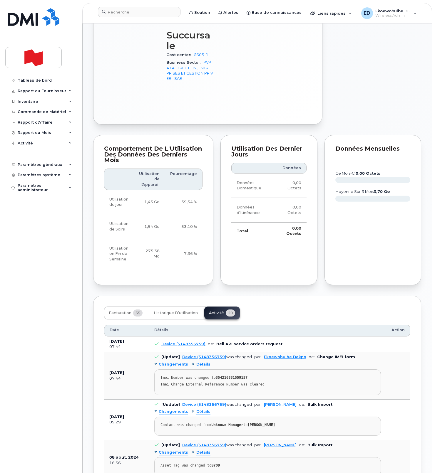
drag, startPoint x: 272, startPoint y: 333, endPoint x: 258, endPoint y: 336, distance: 13.5
click at [272, 383] on div "Imei Change External Reference Number was cleared" at bounding box center [267, 385] width 214 height 4
drag, startPoint x: 262, startPoint y: 334, endPoint x: 160, endPoint y: 327, distance: 103.1
click at [160, 370] on pre "Imei Number was changed to 354216331559157 Imei Change External Reference Numbe…" at bounding box center [267, 383] width 227 height 26
copy pre "Imei Number was changed to 354216331559157 Imei Change External Reference Numbe…"
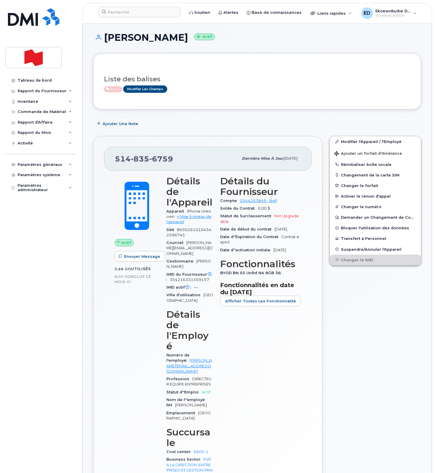
scroll to position [0, 0]
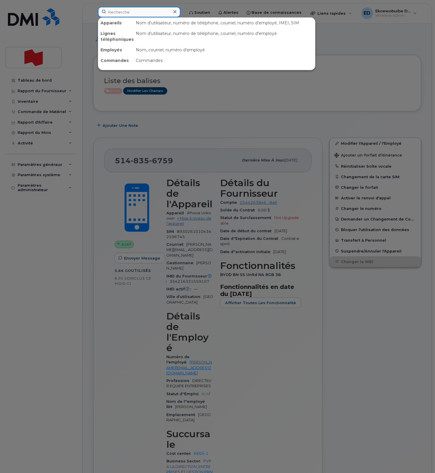
click at [127, 16] on input at bounding box center [139, 12] width 83 height 11
paste input "Cindy Gauvin"
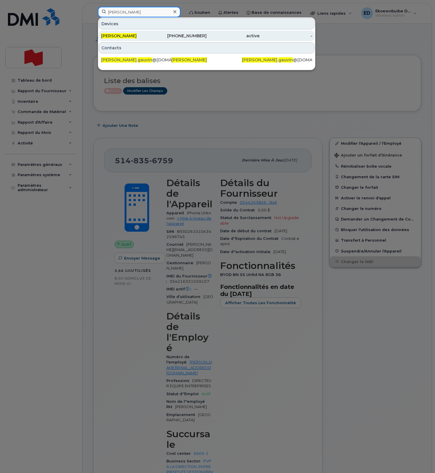
type input "Cindy Gauvin"
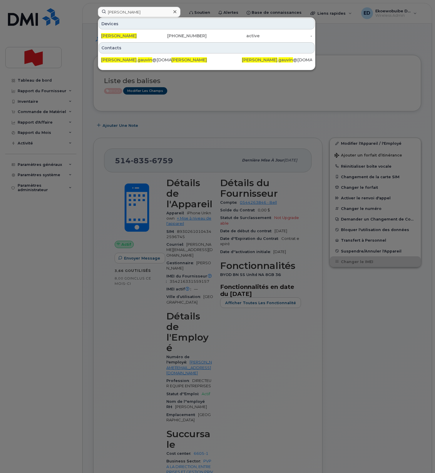
drag, startPoint x: 122, startPoint y: 38, endPoint x: 150, endPoint y: 43, distance: 28.7
click at [122, 38] on span "Cindy Gauvin" at bounding box center [119, 35] width 36 height 5
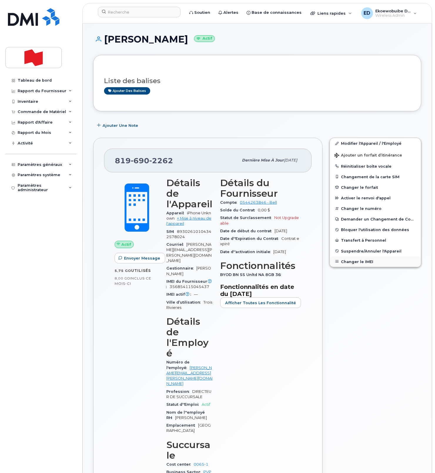
click at [356, 261] on button "Changer le IMEI" at bounding box center [375, 262] width 91 height 11
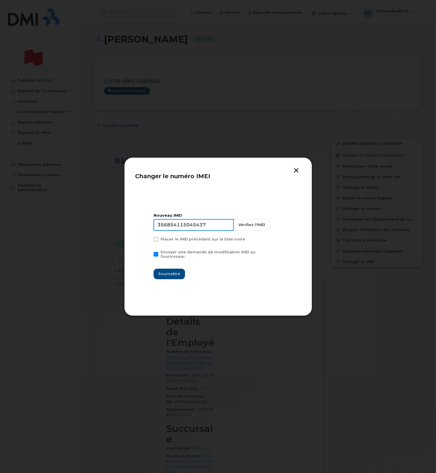
click at [185, 230] on input "356854115045437" at bounding box center [194, 225] width 80 height 12
drag, startPoint x: 216, startPoint y: 227, endPoint x: 210, endPoint y: 229, distance: 5.9
click at [216, 227] on input "356854115045437" at bounding box center [193, 225] width 80 height 12
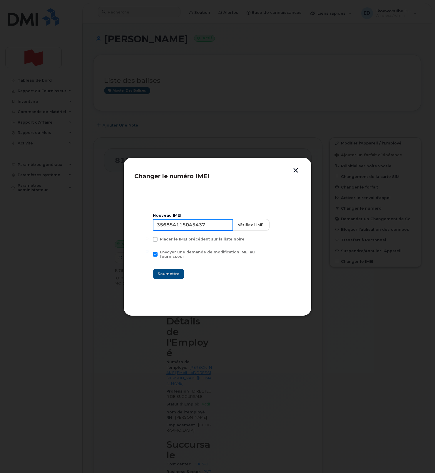
drag, startPoint x: 217, startPoint y: 228, endPoint x: 159, endPoint y: 227, distance: 57.9
click at [160, 227] on input "356854115045437" at bounding box center [193, 225] width 80 height 12
type input "354216331334510"
click at [169, 271] on span "Soumettre" at bounding box center [169, 274] width 22 height 6
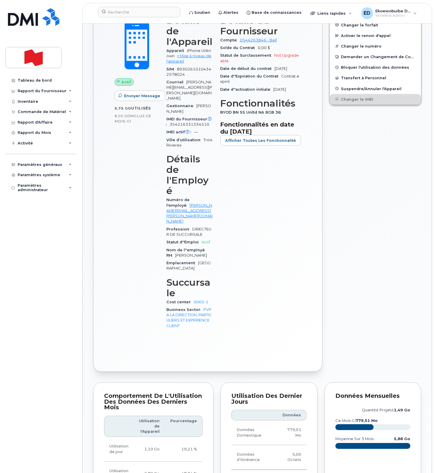
scroll to position [199, 0]
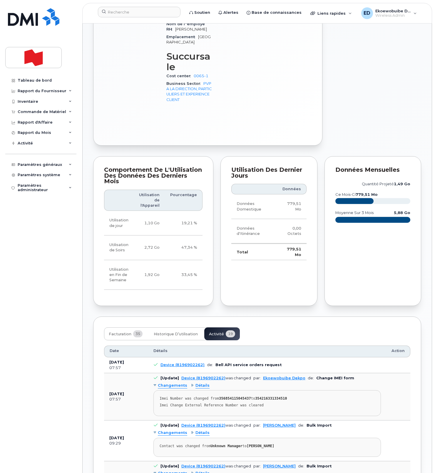
scroll to position [390, 0]
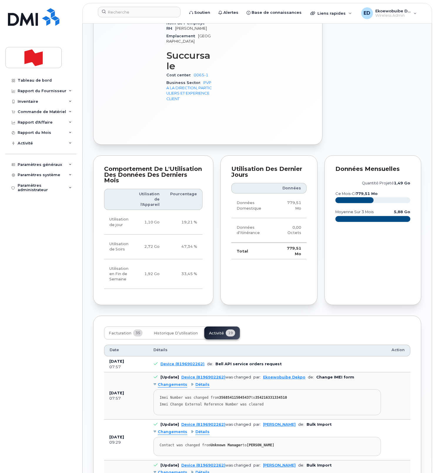
click at [280, 403] on div "Imei Change External Reference Number was cleared" at bounding box center [267, 405] width 215 height 4
drag, startPoint x: 274, startPoint y: 343, endPoint x: 158, endPoint y: 336, distance: 116.3
click at [158, 390] on pre "Imei Number was changed from 356854115045437 to 354216331334510 Imei Change Ext…" at bounding box center [266, 403] width 227 height 26
copy pre "Imei Number was changed from 356854115045437 to 354216331334510 Imei Change Ext…"
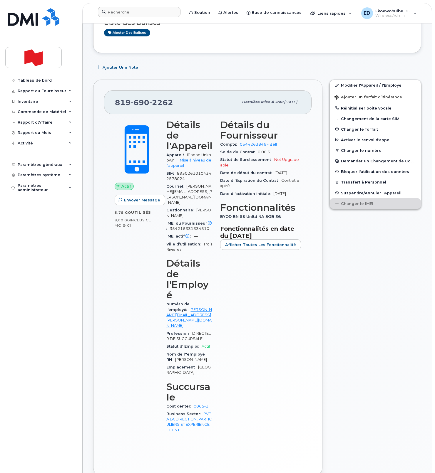
scroll to position [54, 0]
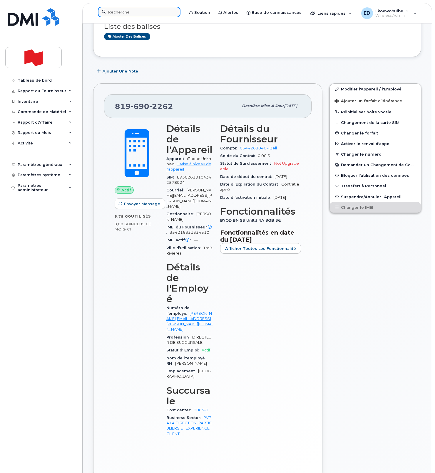
click at [121, 15] on input at bounding box center [139, 12] width 83 height 11
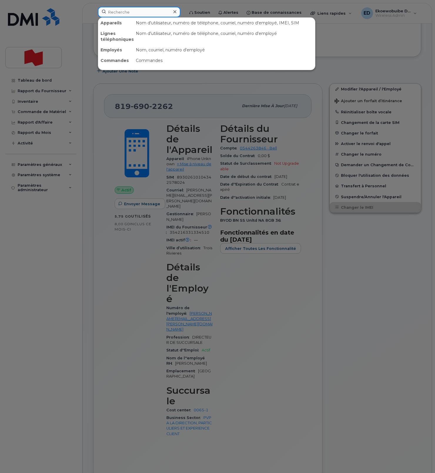
paste input "367-330-4292"
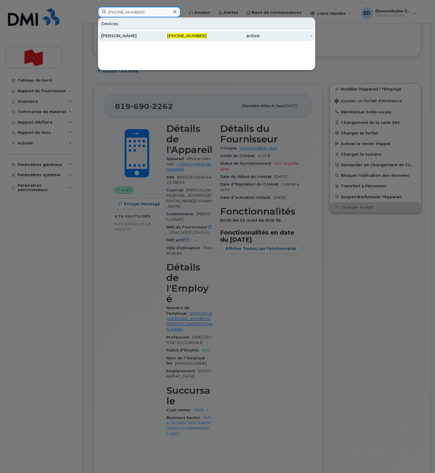
type input "367-330-4292"
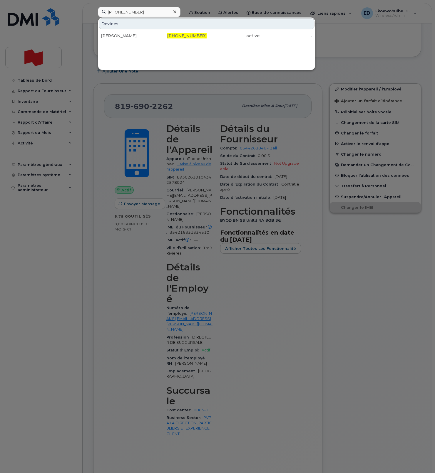
drag, startPoint x: 133, startPoint y: 36, endPoint x: 137, endPoint y: 42, distance: 6.7
click at [133, 36] on div "Raphaël Albert" at bounding box center [127, 36] width 53 height 6
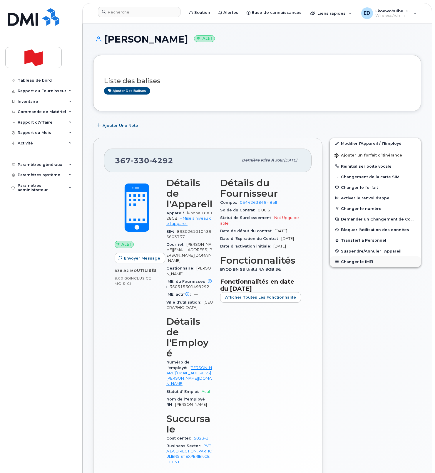
click at [352, 263] on button "Changer le IMEI" at bounding box center [375, 262] width 91 height 11
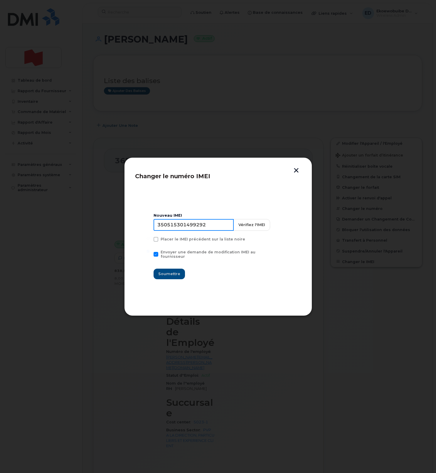
click at [180, 229] on input "350515301499292" at bounding box center [194, 225] width 80 height 12
click at [299, 173] on button "button" at bounding box center [296, 171] width 9 height 6
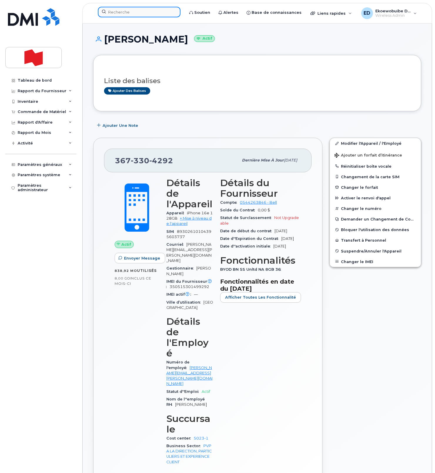
click at [132, 15] on input at bounding box center [139, 12] width 83 height 11
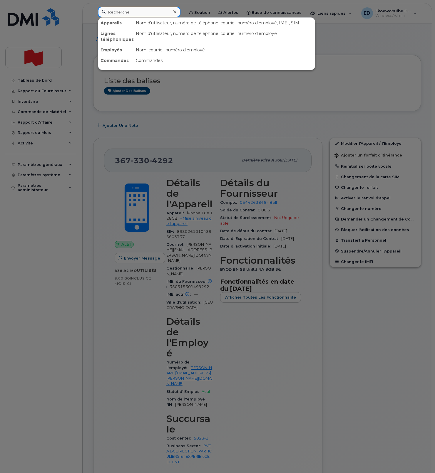
paste input "5142144493"
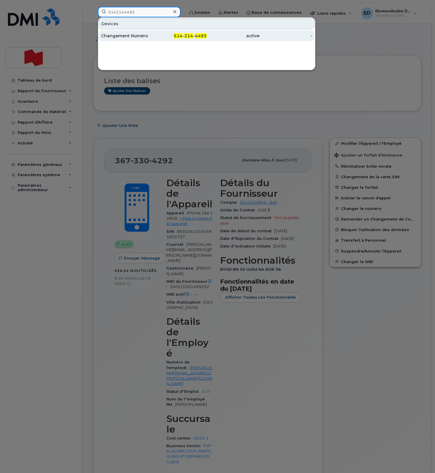
type input "5142144493"
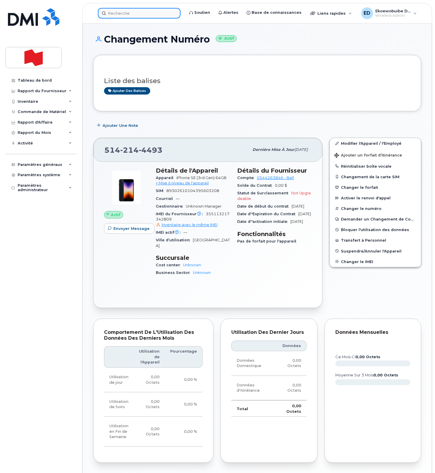
click at [123, 18] on div at bounding box center [139, 13] width 83 height 11
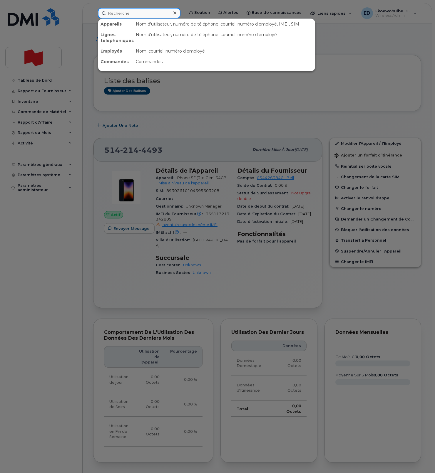
paste input "367-330-4292"
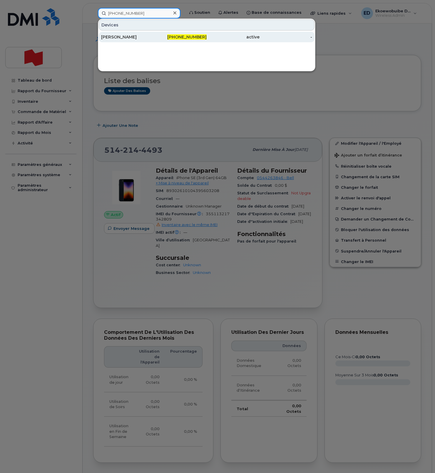
type input "367-330-4292"
click at [132, 37] on div "[PERSON_NAME]" at bounding box center [127, 37] width 53 height 6
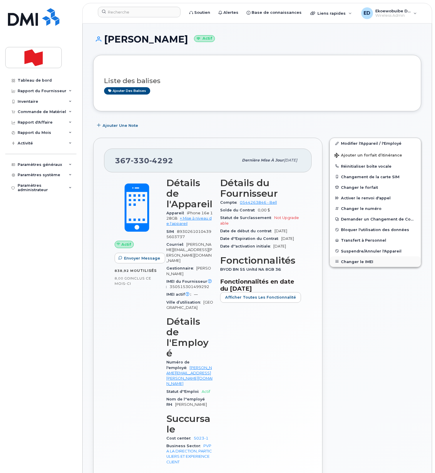
click at [354, 263] on button "Changer le IMEI" at bounding box center [375, 262] width 91 height 11
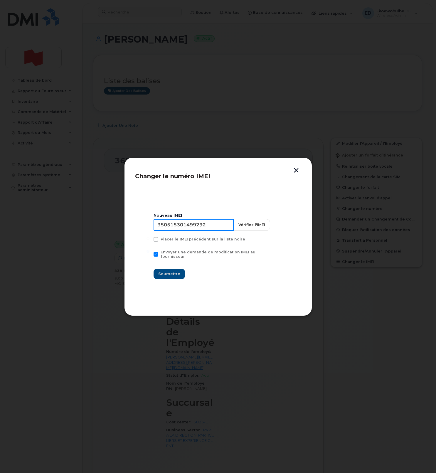
click at [192, 229] on input "350515301499292" at bounding box center [194, 225] width 80 height 12
click at [299, 172] on button "button" at bounding box center [296, 171] width 9 height 6
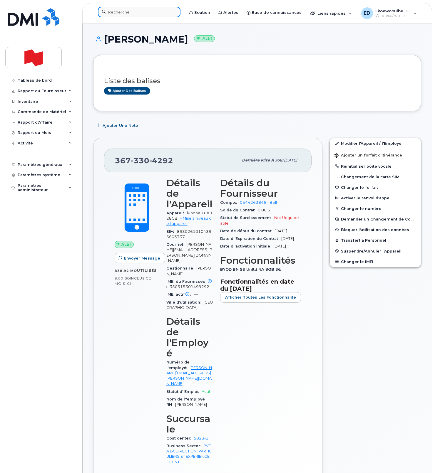
click at [130, 14] on input at bounding box center [139, 12] width 83 height 11
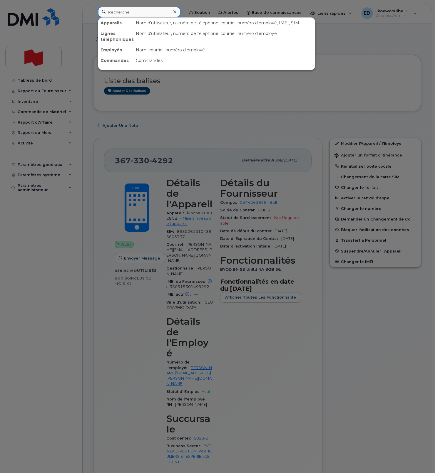
paste input "350515301499292"
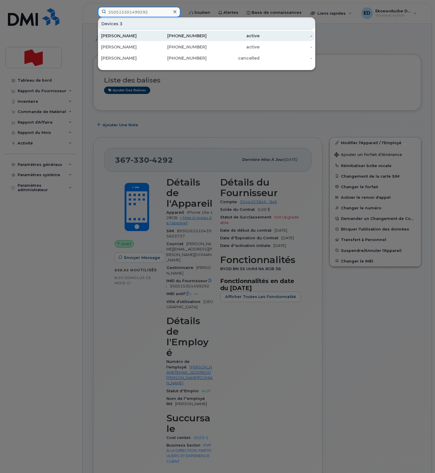
type input "350515301499292"
click at [160, 38] on div "581-443-7288" at bounding box center [180, 36] width 53 height 6
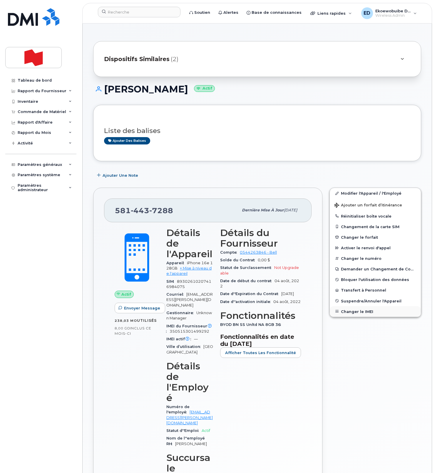
click at [346, 314] on button "Changer le IMEI" at bounding box center [375, 311] width 91 height 11
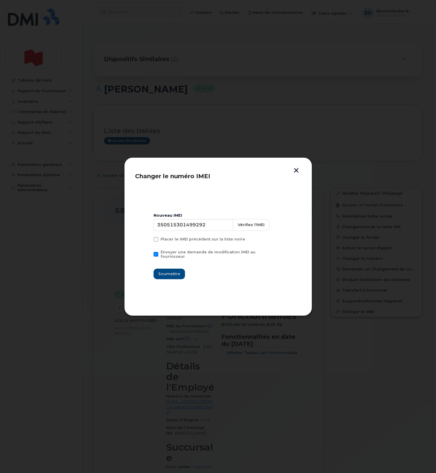
click at [294, 170] on button "button" at bounding box center [296, 171] width 9 height 6
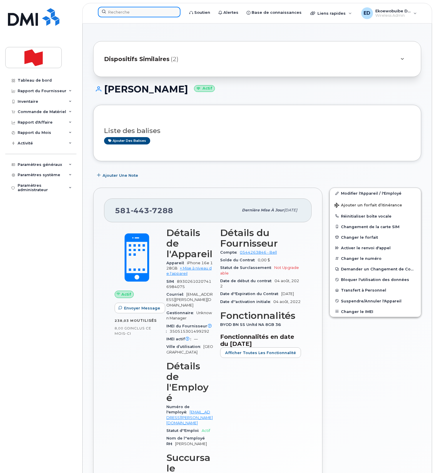
click at [130, 13] on input at bounding box center [139, 12] width 83 height 11
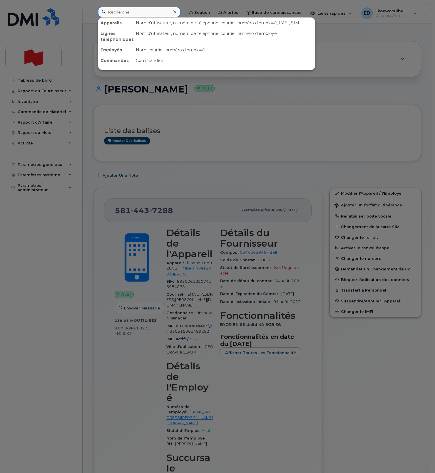
paste input "350515301499292"
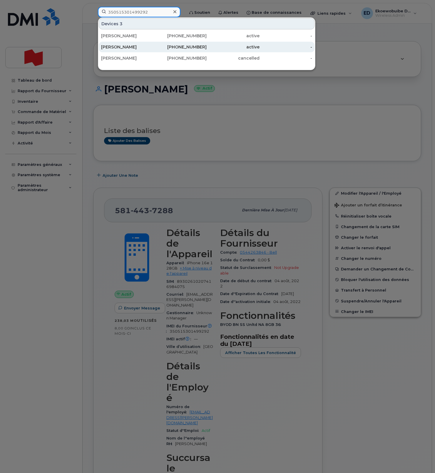
type input "350515301499292"
click at [130, 46] on div "[PERSON_NAME]" at bounding box center [127, 47] width 53 height 6
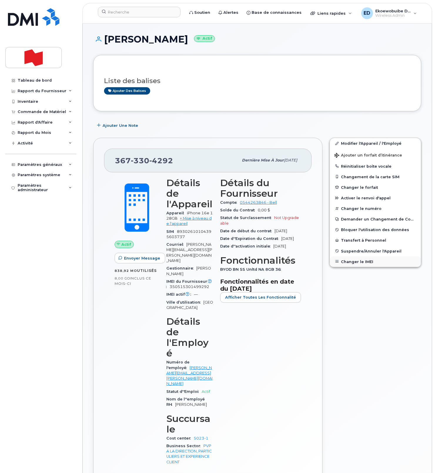
click at [355, 262] on button "Changer le IMEI" at bounding box center [375, 262] width 91 height 11
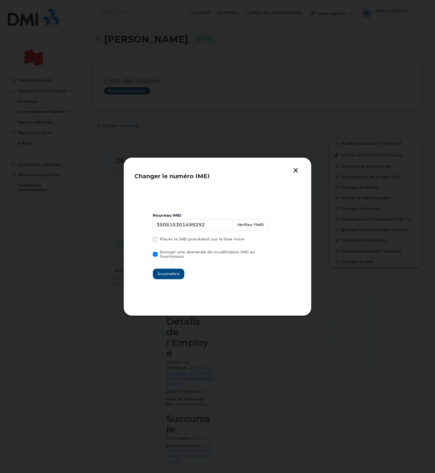
drag, startPoint x: 293, startPoint y: 171, endPoint x: 294, endPoint y: 181, distance: 10.4
click at [293, 171] on button "button" at bounding box center [295, 171] width 9 height 6
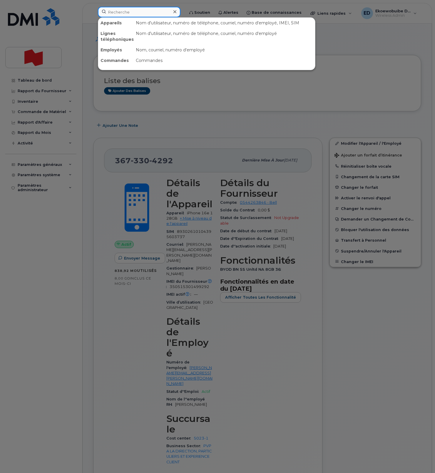
click at [128, 14] on input at bounding box center [139, 12] width 83 height 11
paste input "350829590578595"
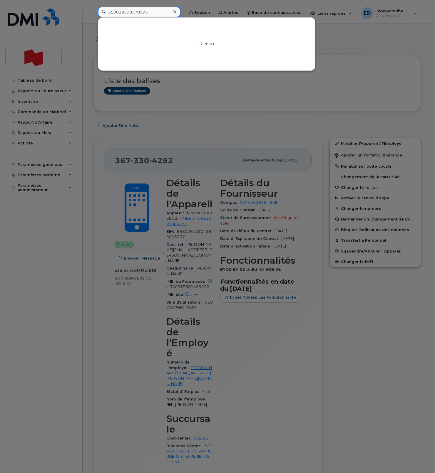
type input "350829590578595"
click at [356, 60] on div at bounding box center [217, 236] width 435 height 473
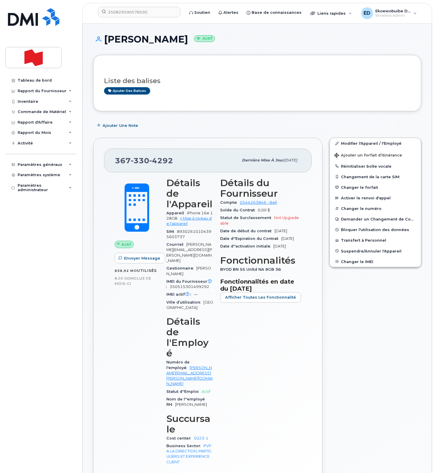
click at [366, 303] on div "Modifier l'Appareil / l'Employé Ajouter un forfait d’itinérance Réinitialiser b…" at bounding box center [375, 322] width 99 height 377
click at [353, 262] on button "Changer le IMEI" at bounding box center [375, 262] width 91 height 11
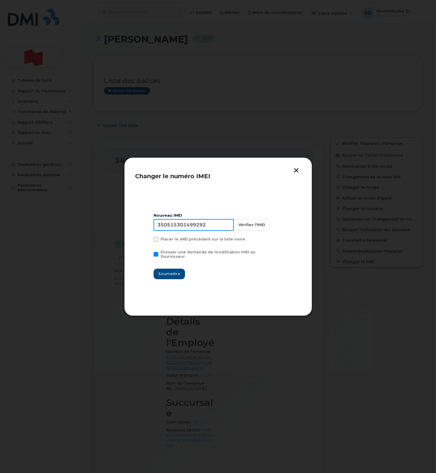
click at [188, 230] on input "350515301499292" at bounding box center [194, 225] width 80 height 12
paste input "350829590578595"
type input "350829590578595"
click at [170, 271] on span "Soumettre" at bounding box center [169, 274] width 22 height 6
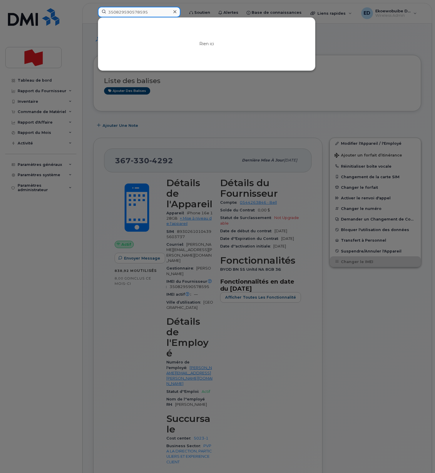
drag, startPoint x: 158, startPoint y: 13, endPoint x: 100, endPoint y: 14, distance: 57.9
click at [96, 12] on div "350829590578595 Rien ici" at bounding box center [139, 13] width 92 height 13
paste input "514-214-4493"
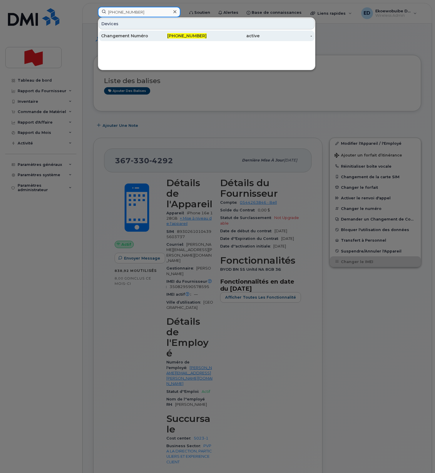
type input "514-214-4493"
click at [123, 37] on div "Changement Numéro" at bounding box center [127, 36] width 53 height 6
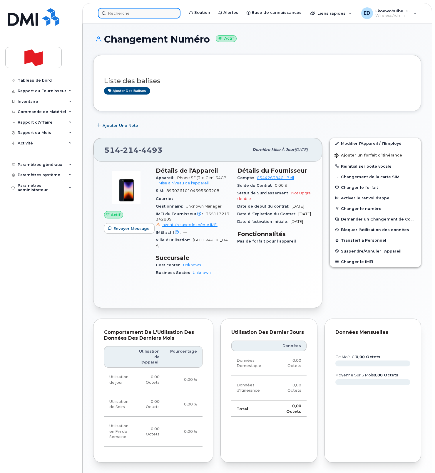
click at [135, 14] on input at bounding box center [139, 13] width 83 height 11
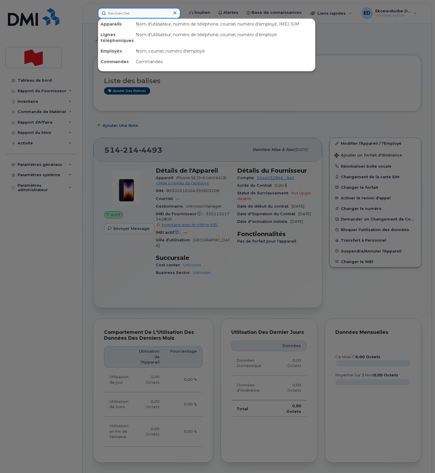
paste input "[EMAIL_ADDRESS][DOMAIN_NAME]"
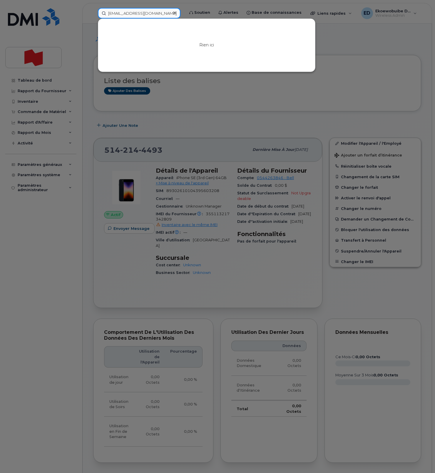
type input "[EMAIL_ADDRESS][DOMAIN_NAME]"
click at [176, 12] on icon at bounding box center [174, 12] width 3 height 3
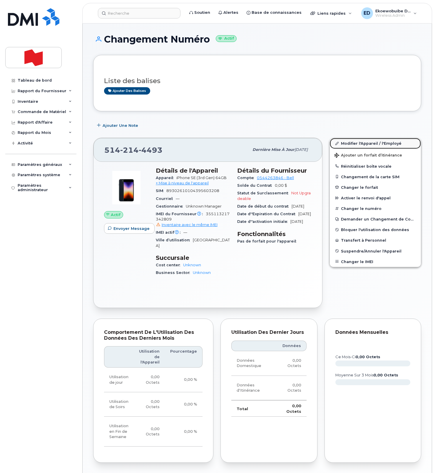
click at [348, 143] on link "Modifier l'Appareil / l'Employé" at bounding box center [375, 143] width 91 height 11
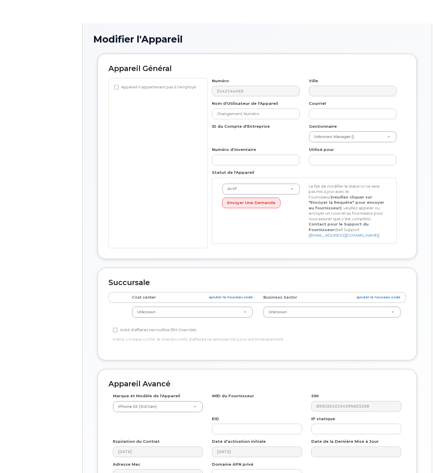
select select "22916206"
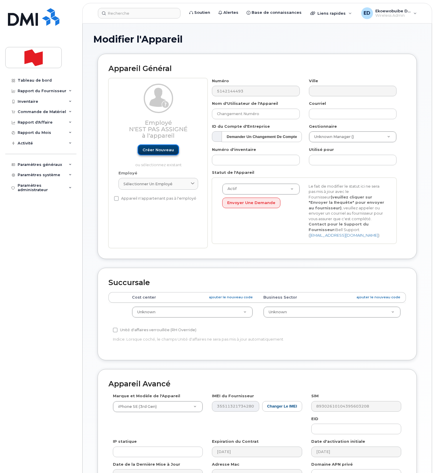
click at [160, 154] on link "Créer nouveau" at bounding box center [158, 150] width 41 height 11
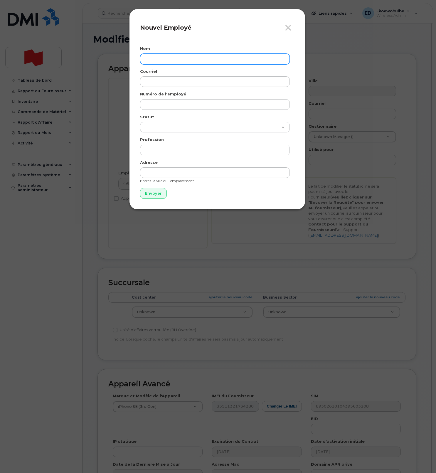
click at [164, 63] on input "text" at bounding box center [215, 59] width 150 height 11
paste input "Shamir Ranoke Suddoo"
type input "Shamir Ranoke Suddoo"
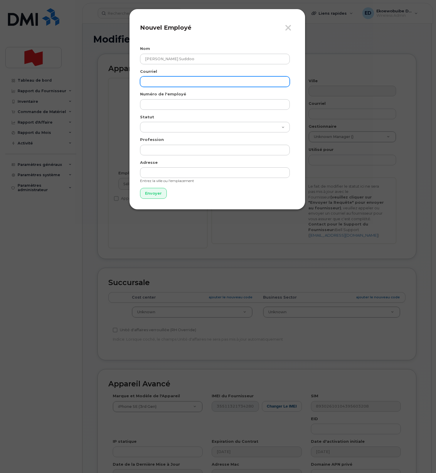
click at [180, 85] on input "email" at bounding box center [215, 81] width 150 height 11
paste input "shamir.ranoke.suddoo@succ.bnc.ca"
type input "shamir.ranoke.suddoo@succ.bnc.ca"
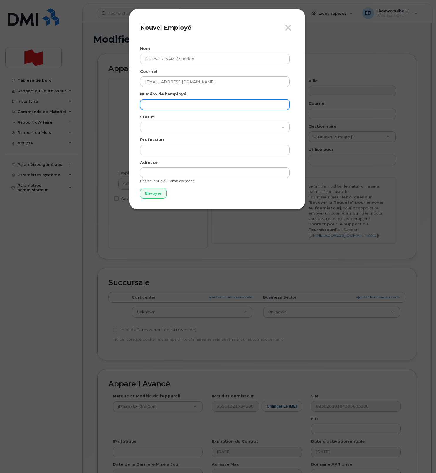
click at [176, 108] on input "text" at bounding box center [215, 104] width 150 height 11
paste input "shamir.ranoke.suddoo@succ.bnc.ca"
type input "shamir.ranoke.suddoo@succ.bnc.ca"
click at [157, 193] on input "Envoyer" at bounding box center [153, 193] width 27 height 11
type input "Envoyer"
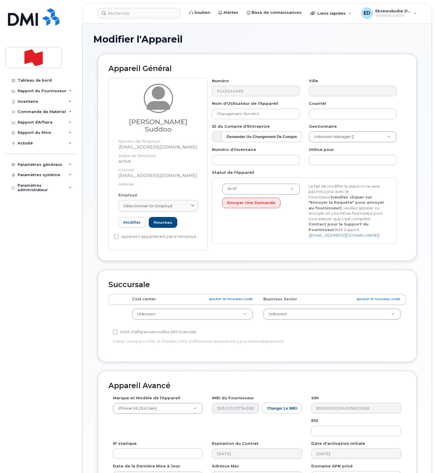
drag, startPoint x: 187, startPoint y: 206, endPoint x: 187, endPoint y: 214, distance: 8.0
click at [187, 206] on div "Sélectionner un employé" at bounding box center [158, 206] width 70 height 6
paste input "shamir.ranoke.suddoo@succ.bnc.ca"
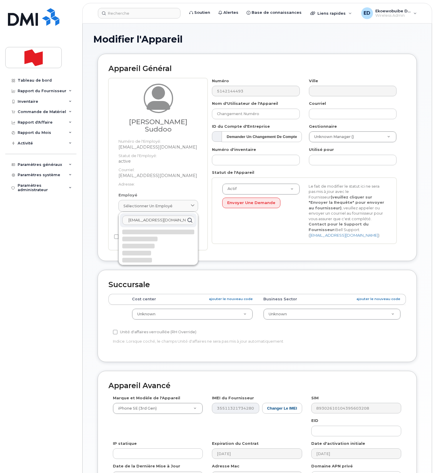
scroll to position [0, 8]
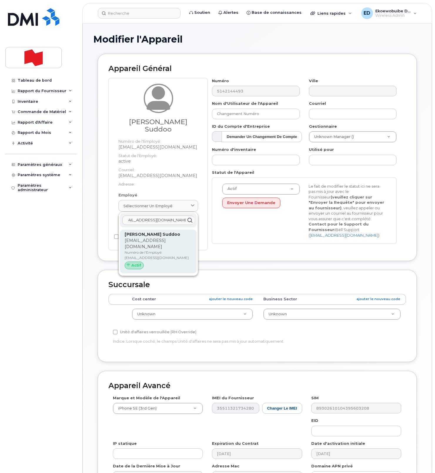
type input "shamir.ranoke.suddoo@succ.bnc.ca"
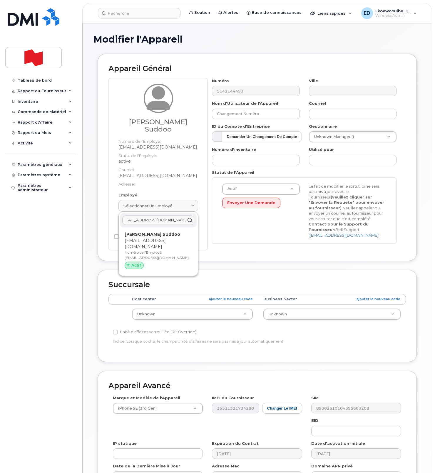
click at [141, 246] on p "shamir.ranoke.suddoo@succ.bnc.ca" at bounding box center [158, 244] width 67 height 12
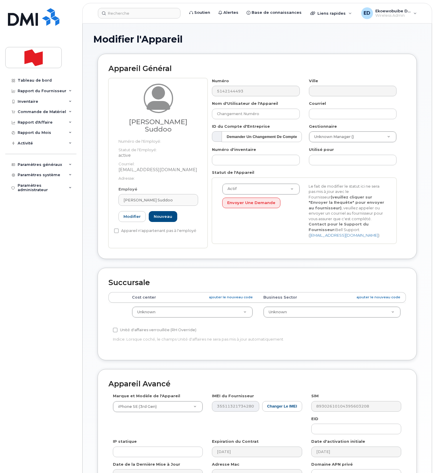
type input "Shamir Ranoke Suddoo"
type input "shamir.ranoke.suddoo@succ.bnc.ca"
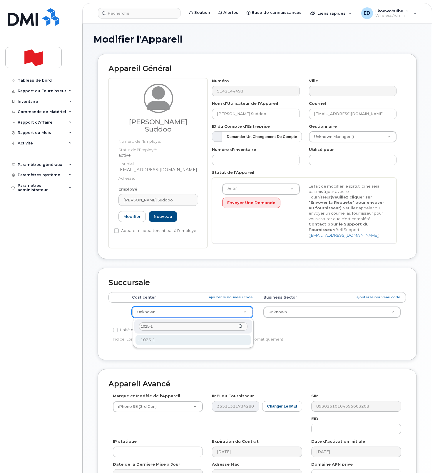
type input "1025-1"
drag, startPoint x: 160, startPoint y: 343, endPoint x: 163, endPoint y: 349, distance: 6.6
type input "25594337"
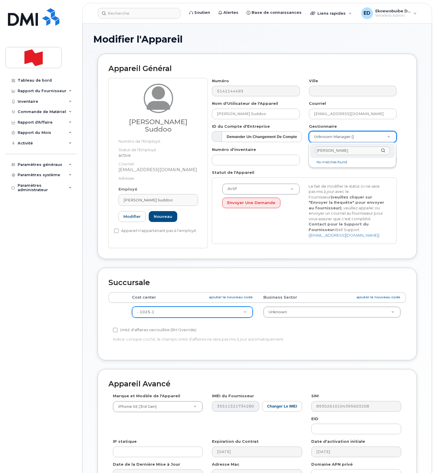
drag, startPoint x: 347, startPoint y: 153, endPoint x: 307, endPoint y: 152, distance: 40.3
click at [307, 152] on body "Soutien Alertes Base de connaissances Liens rapides Suspendre/Supprimer l’appar…" at bounding box center [217, 274] width 435 height 549
paste input "fadi.philipos@bnc.ca"
type input "fadi.philipos@bnc.ca"
click at [69, 165] on icon at bounding box center [70, 164] width 3 height 3
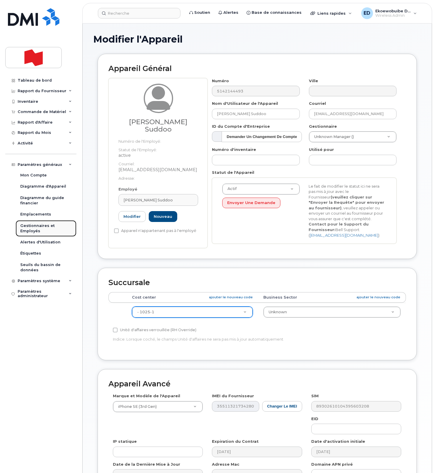
drag, startPoint x: 30, startPoint y: 228, endPoint x: 43, endPoint y: 233, distance: 13.8
click at [30, 228] on div "Gestionnaires et Employés" at bounding box center [45, 228] width 51 height 11
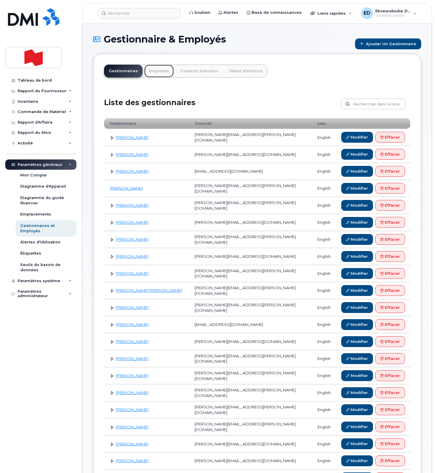
click at [154, 72] on link "Employés" at bounding box center [158, 71] width 29 height 13
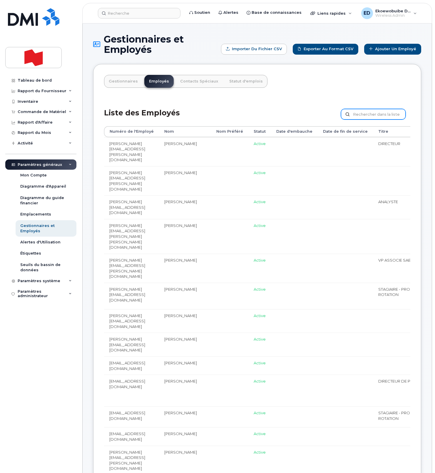
click at [365, 116] on input "text" at bounding box center [373, 114] width 65 height 11
paste input "[PERSON_NAME][EMAIL_ADDRESS][DOMAIN_NAME]"
type input "[PERSON_NAME][EMAIL_ADDRESS][DOMAIN_NAME]"
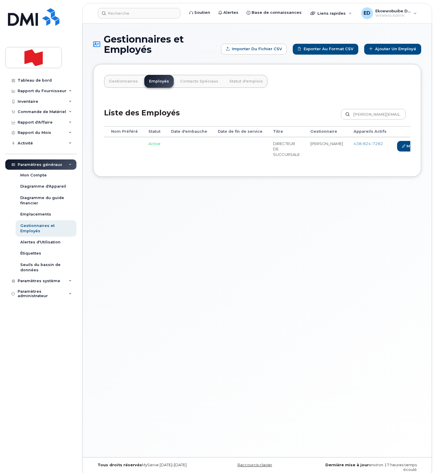
scroll to position [0, 119]
click at [374, 147] on link "Modifier" at bounding box center [390, 146] width 32 height 11
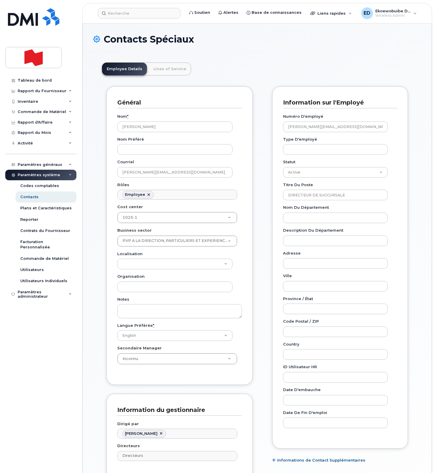
scroll to position [18, 0]
click at [188, 194] on ul "Employee" at bounding box center [177, 194] width 119 height 9
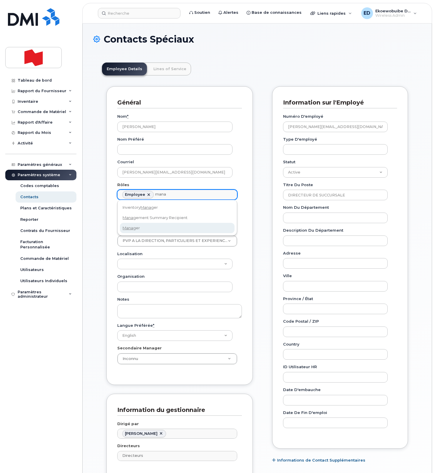
type input "mana"
drag, startPoint x: 147, startPoint y: 228, endPoint x: 153, endPoint y: 231, distance: 6.7
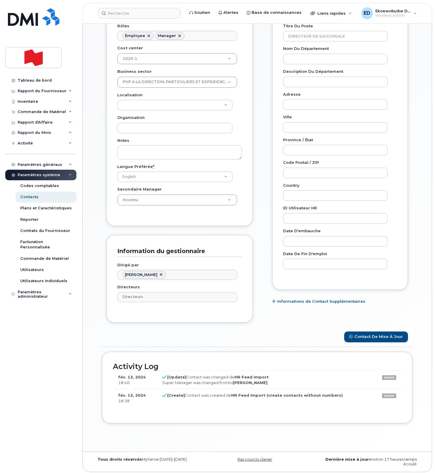
scroll to position [163, 0]
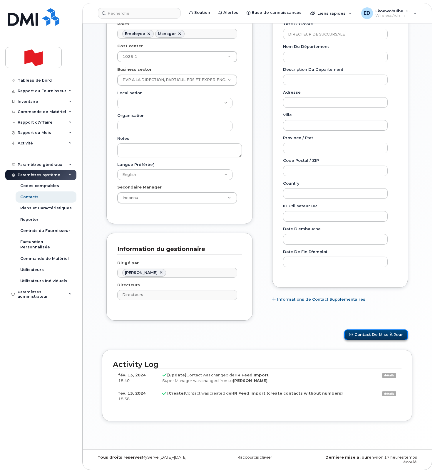
click at [372, 335] on button "Contact de mise à jour" at bounding box center [376, 335] width 64 height 11
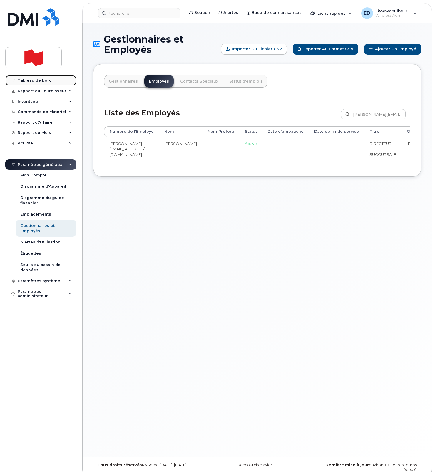
click at [36, 81] on div "Tableau de bord" at bounding box center [35, 80] width 34 height 5
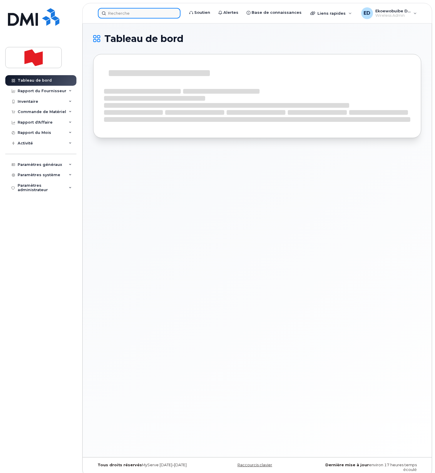
click at [143, 14] on input at bounding box center [139, 13] width 83 height 11
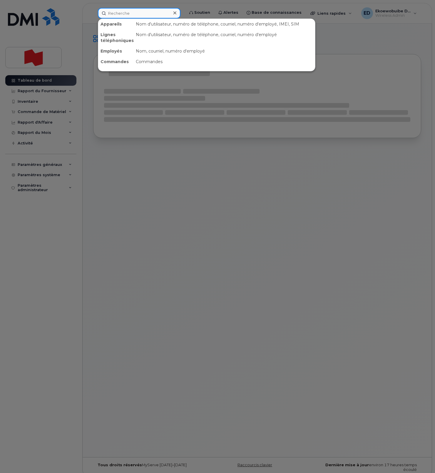
paste input "[PHONE_NUMBER]"
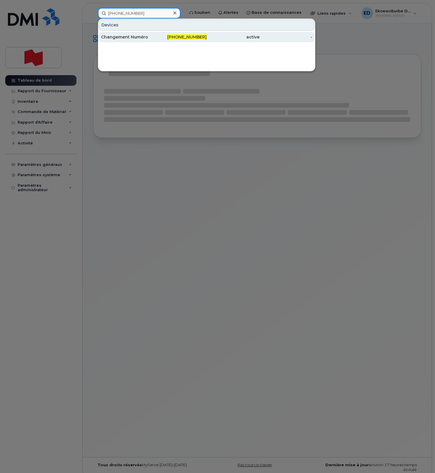
type input "[PHONE_NUMBER]"
click at [139, 37] on div "Changement Numéro" at bounding box center [127, 37] width 53 height 6
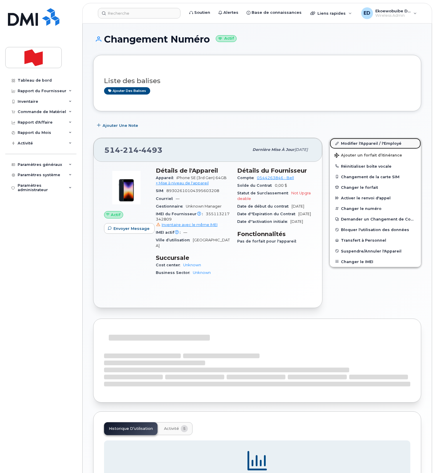
click at [351, 144] on link "Modifier l'Appareil / l'Employé" at bounding box center [375, 143] width 91 height 11
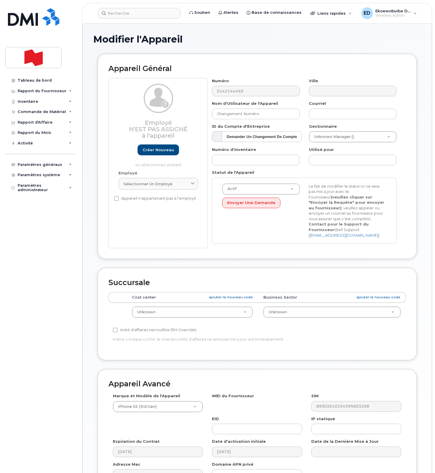
select select "22916206"
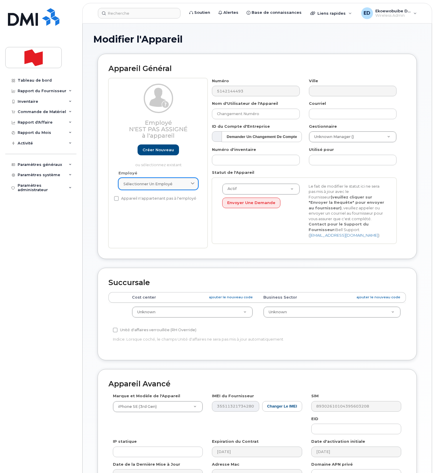
click at [183, 186] on div "Sélectionner un employé" at bounding box center [158, 184] width 70 height 6
paste input "[PERSON_NAME] Suddoo"
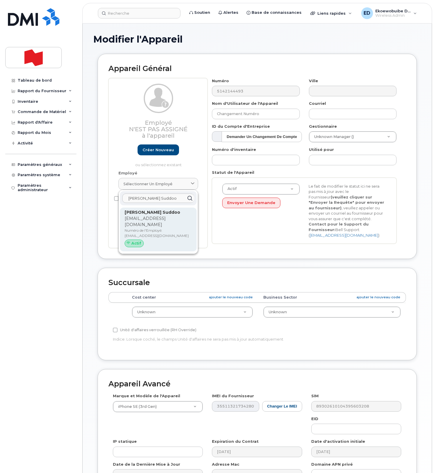
type input "[PERSON_NAME] Suddoo"
click at [136, 228] on p "[EMAIL_ADDRESS][DOMAIN_NAME]" at bounding box center [158, 222] width 67 height 12
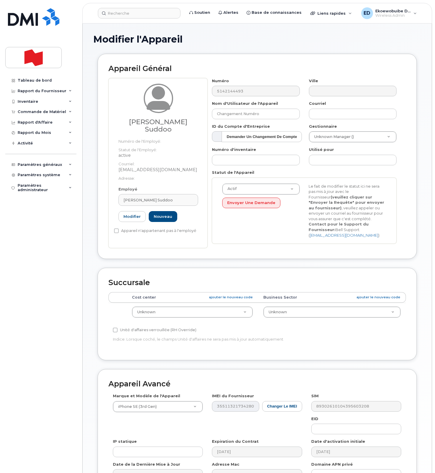
type input "[EMAIL_ADDRESS][DOMAIN_NAME]"
type input "[PERSON_NAME] Suddoo"
type input "[EMAIL_ADDRESS][DOMAIN_NAME]"
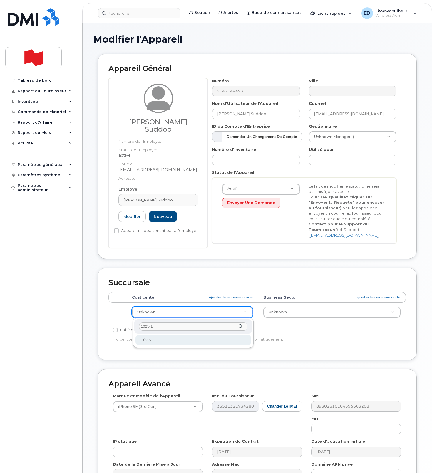
type input "1025-1"
drag, startPoint x: 188, startPoint y: 339, endPoint x: 194, endPoint y: 343, distance: 7.0
type input "25594337"
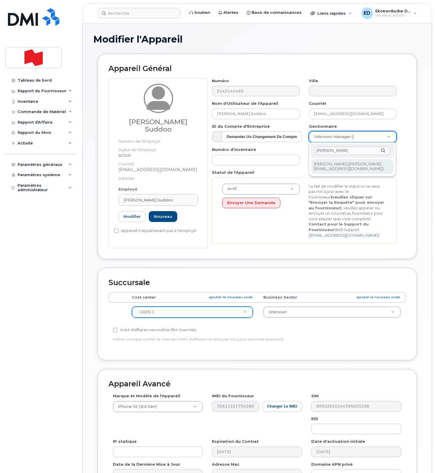
type input "Fadi Philipos"
drag, startPoint x: 329, startPoint y: 165, endPoint x: 337, endPoint y: 170, distance: 10.3
type input "1987691"
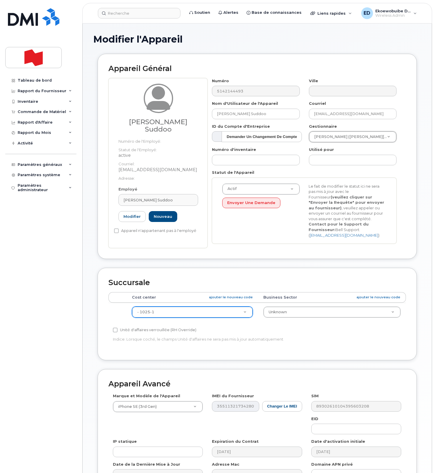
scroll to position [77, 0]
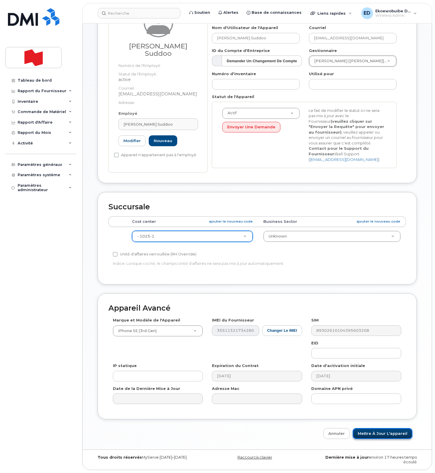
click at [377, 433] on input "Mettre à jour l'appareil" at bounding box center [383, 433] width 60 height 11
type input "Sauvegarde..."
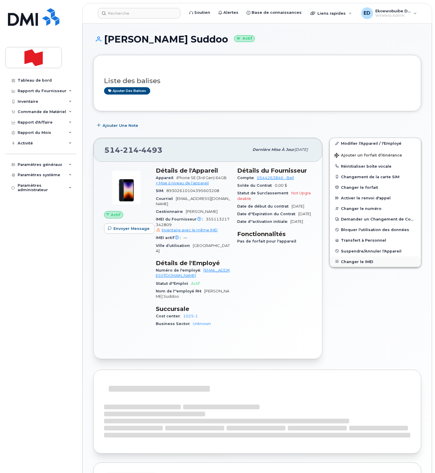
click at [354, 261] on button "Changer le IMEI" at bounding box center [375, 262] width 91 height 11
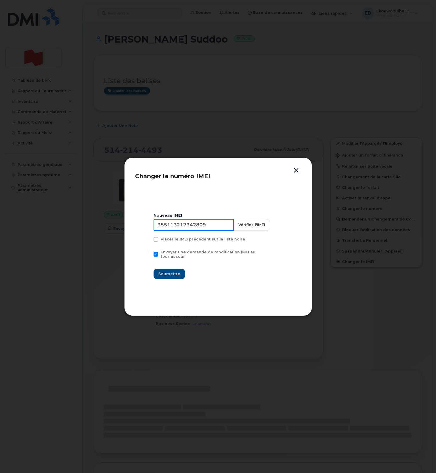
click at [201, 228] on input "355113217342809" at bounding box center [194, 225] width 80 height 12
type input "354216331247183"
drag, startPoint x: 167, startPoint y: 273, endPoint x: 174, endPoint y: 276, distance: 7.0
click at [167, 272] on span "Soumettre" at bounding box center [169, 274] width 22 height 6
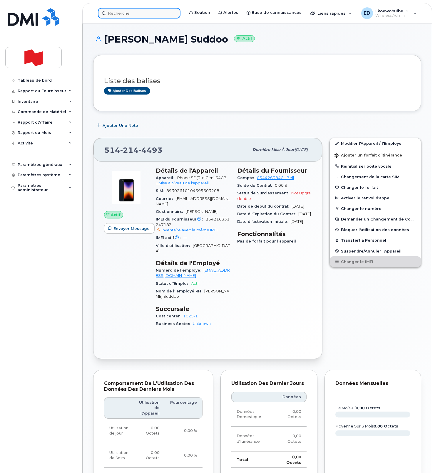
click at [143, 17] on input at bounding box center [139, 13] width 83 height 11
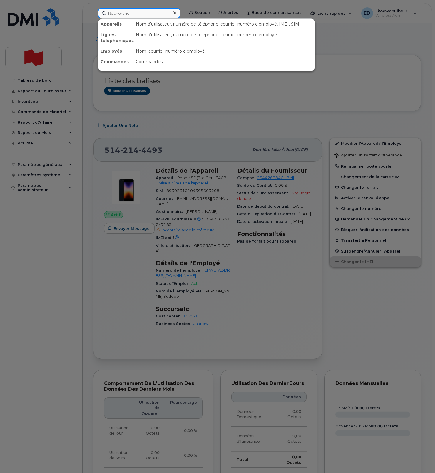
paste input "[PERSON_NAME]"
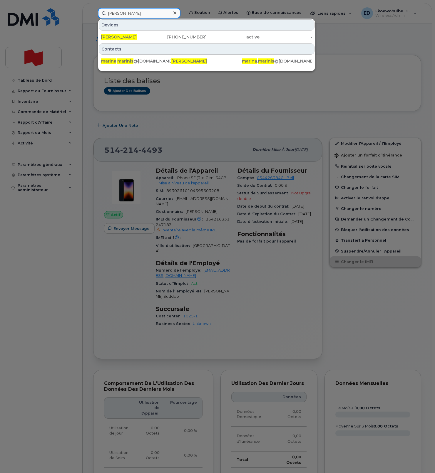
type input "[PERSON_NAME]"
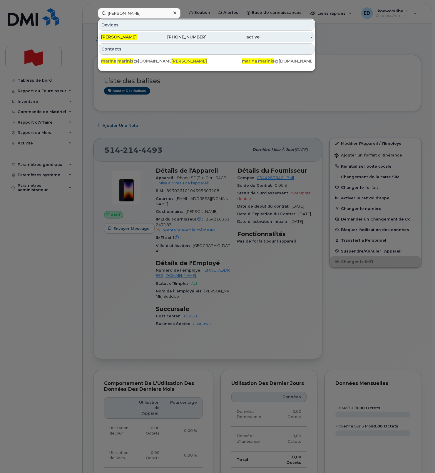
click at [118, 38] on span "[PERSON_NAME]" at bounding box center [119, 36] width 36 height 5
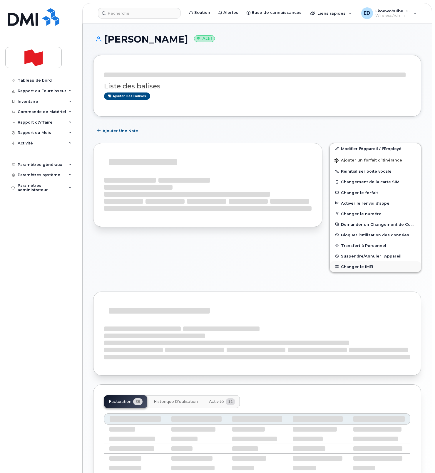
click at [351, 268] on button "Changer le IMEI" at bounding box center [375, 267] width 91 height 11
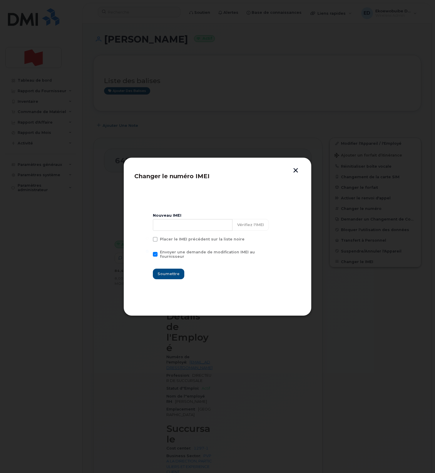
click at [293, 174] on button "button" at bounding box center [295, 171] width 9 height 6
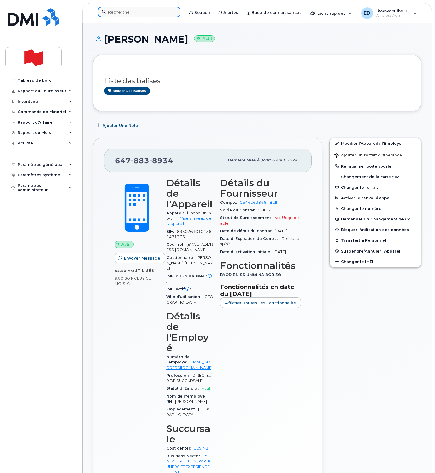
click at [132, 11] on input at bounding box center [139, 12] width 83 height 11
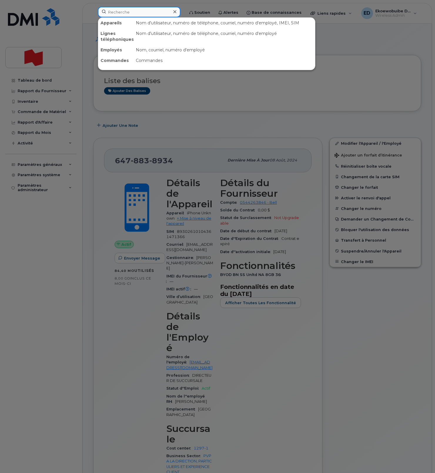
paste input "647-883-8934"
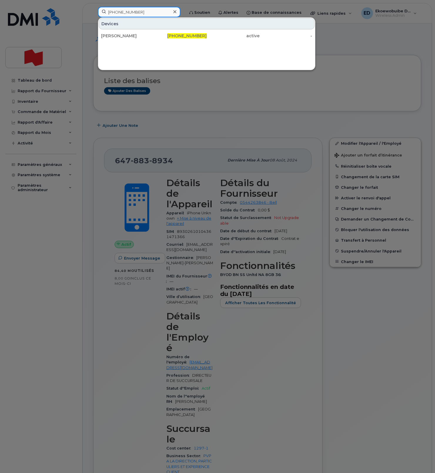
type input "647-883-8934"
click at [125, 38] on div "[PERSON_NAME]" at bounding box center [127, 36] width 53 height 6
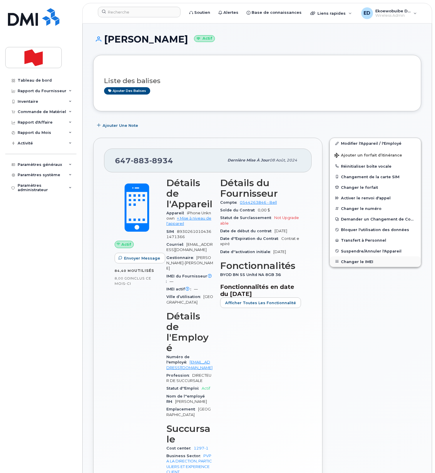
click at [345, 260] on button "Changer le IMEI" at bounding box center [375, 262] width 91 height 11
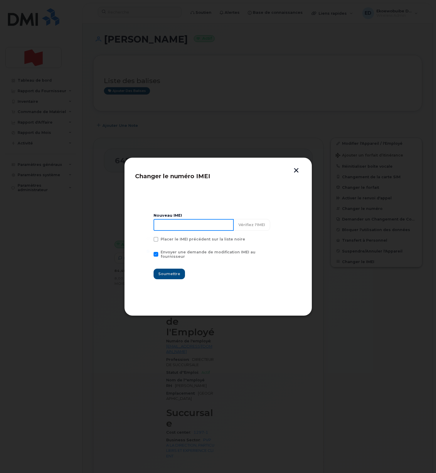
click at [185, 231] on input at bounding box center [194, 225] width 80 height 12
type input "354216331542831"
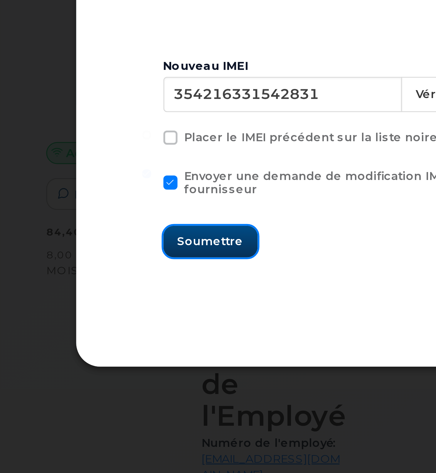
drag, startPoint x: 172, startPoint y: 271, endPoint x: 157, endPoint y: 284, distance: 19.8
click at [156, 284] on section "Nouveau IMEI [TECHNICAL_ID] Vérifiez l'IMEI Placer le IMEI précédent sur la lis…" at bounding box center [218, 247] width 166 height 118
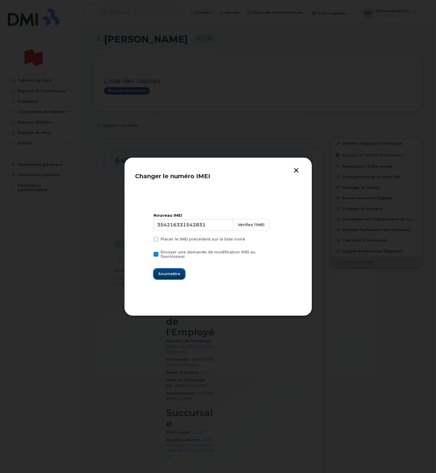
click at [165, 275] on button "Soumettre" at bounding box center [169, 274] width 31 height 11
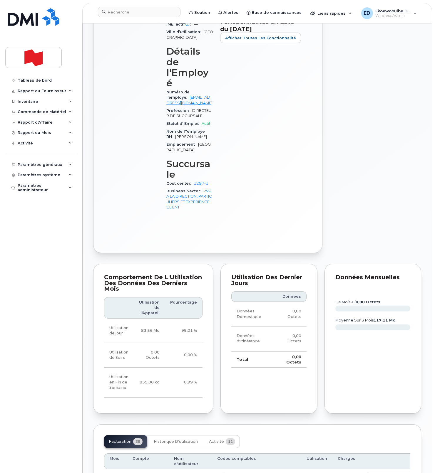
scroll to position [286, 0]
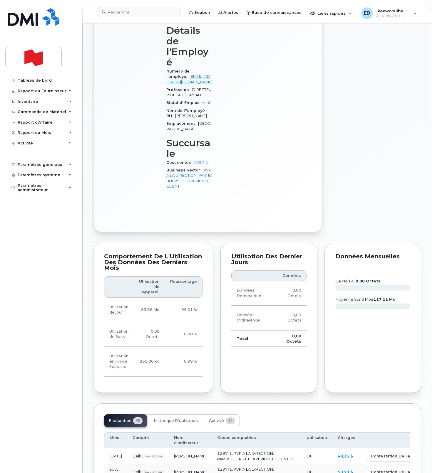
click at [216, 419] on span "Activité" at bounding box center [216, 421] width 15 height 5
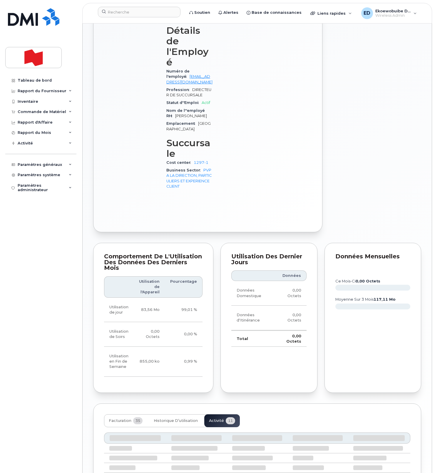
scroll to position [286, 0]
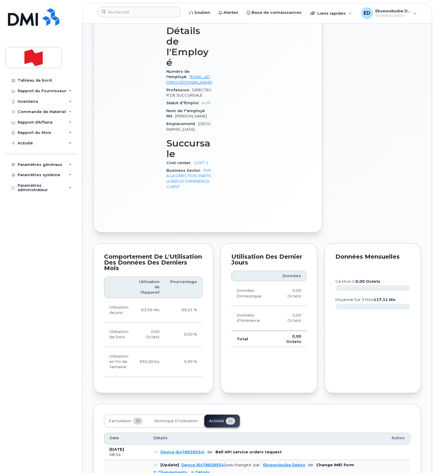
drag, startPoint x: 270, startPoint y: 442, endPoint x: 159, endPoint y: 434, distance: 111.1
copy pre "Imei Number was changed to 354216331542831 Imei Change External Reference Numbe…"
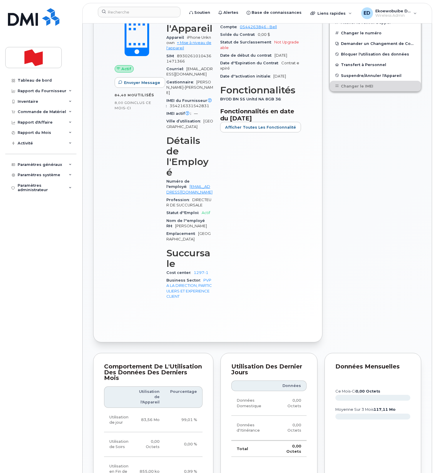
scroll to position [0, 0]
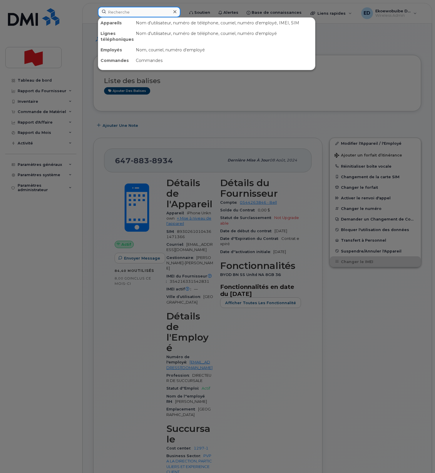
drag, startPoint x: 127, startPoint y: 11, endPoint x: 131, endPoint y: 12, distance: 4.1
click at [128, 11] on input at bounding box center [139, 12] width 83 height 11
paste input "axel.ntakaburimvo-ndayiragije@bnc.ca"
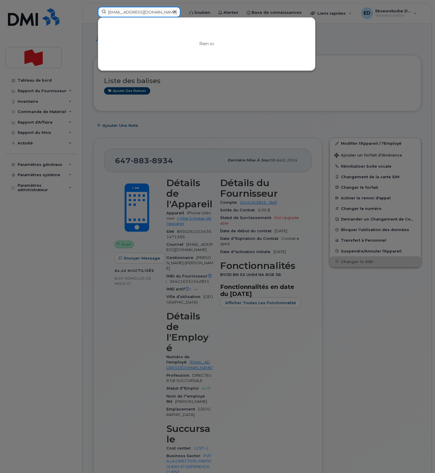
type input "axel.ntakaburimvo-ndayiragije@bnc.ca"
click at [176, 12] on icon at bounding box center [174, 11] width 3 height 5
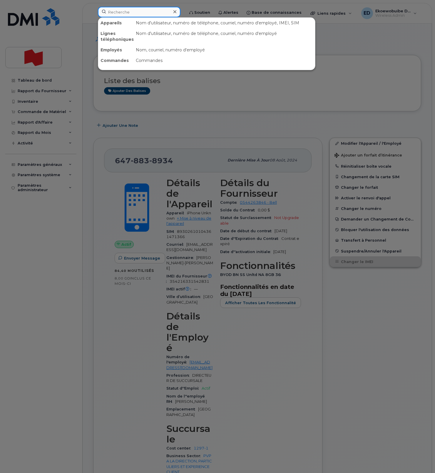
click at [166, 11] on input at bounding box center [139, 12] width 83 height 11
paste input "438-439-5992"
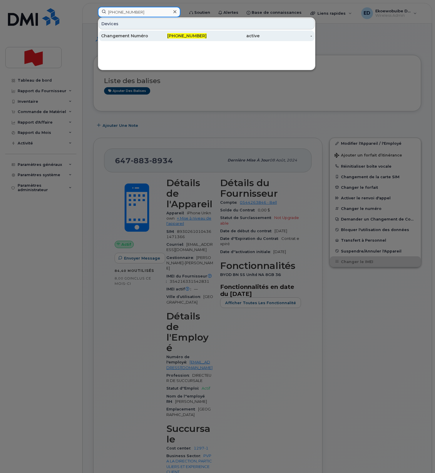
type input "438-439-5992"
click at [113, 36] on div "Changement Numéro" at bounding box center [127, 36] width 53 height 6
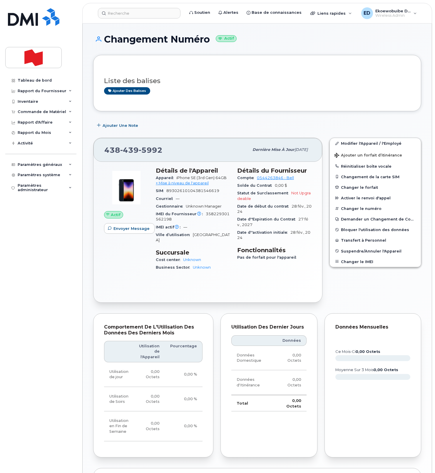
click at [221, 88] on div "Ajouter des balises" at bounding box center [254, 90] width 301 height 7
click at [354, 260] on button "Changer le IMEI" at bounding box center [375, 262] width 91 height 11
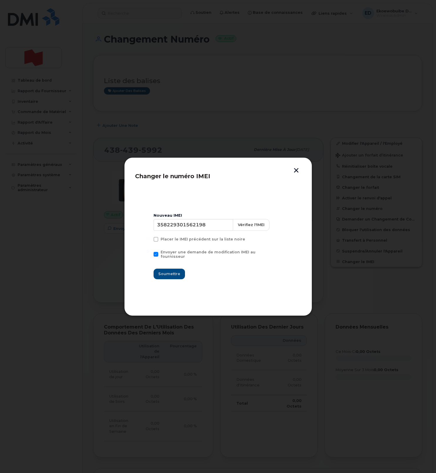
click at [295, 171] on button "button" at bounding box center [296, 171] width 9 height 6
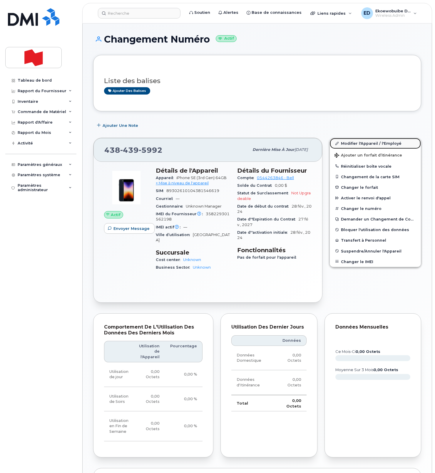
click at [349, 145] on link "Modifier l'Appareil / l'Employé" at bounding box center [375, 143] width 91 height 11
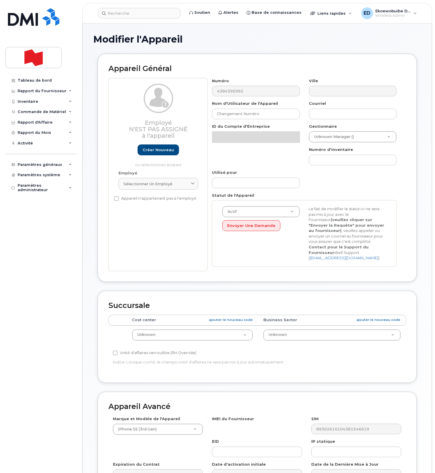
select select "22916206"
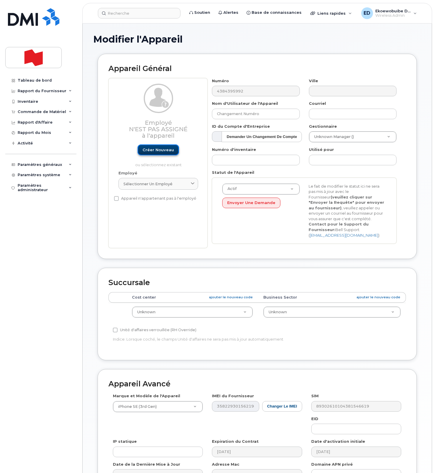
click at [157, 153] on link "Créer nouveau" at bounding box center [158, 150] width 41 height 11
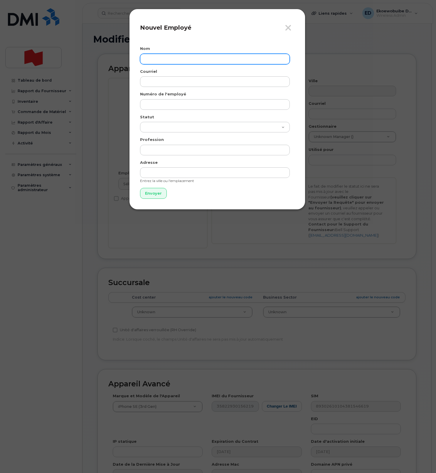
click at [162, 62] on input "text" at bounding box center [215, 59] width 150 height 11
click at [293, 28] on button "Fermer" at bounding box center [290, 28] width 10 height 9
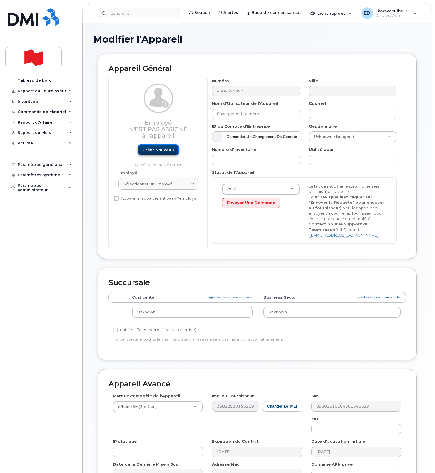
click at [160, 152] on link "Créer nouveau" at bounding box center [158, 150] width 41 height 11
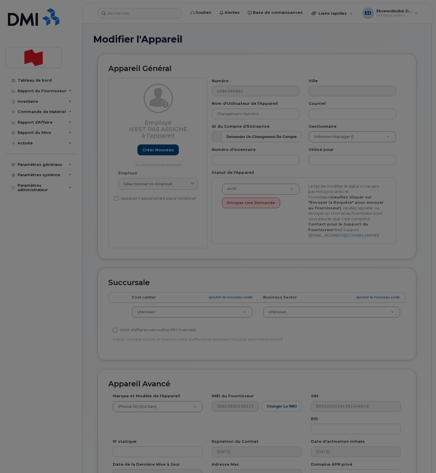
click at [160, 152] on div at bounding box center [218, 236] width 436 height 473
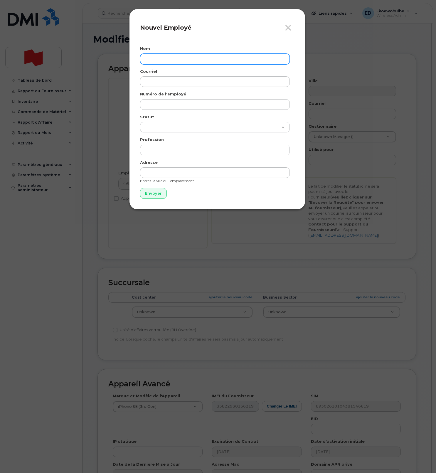
click at [177, 59] on input "text" at bounding box center [215, 59] width 150 height 11
paste input "Axel Ntakaburimvo-Ndayiragije"
type input "Axel Ntakaburimvo-Ndayiragije"
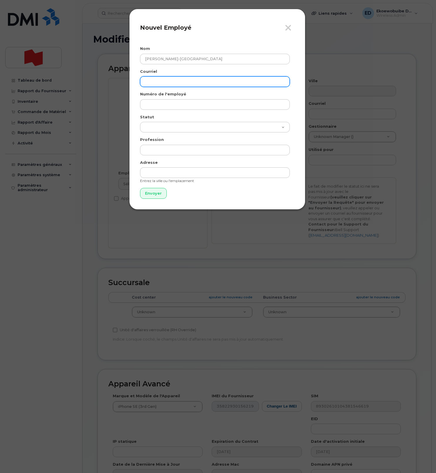
click at [197, 82] on input "email" at bounding box center [215, 81] width 150 height 11
drag, startPoint x: 197, startPoint y: 82, endPoint x: 197, endPoint y: 85, distance: 3.2
click at [197, 82] on input "email" at bounding box center [215, 81] width 150 height 11
paste input "axel.ntakaburimvo-ndayiragije@bnc.ca"
type input "axel.ntakaburimvo-ndayiragije@bnc.ca"
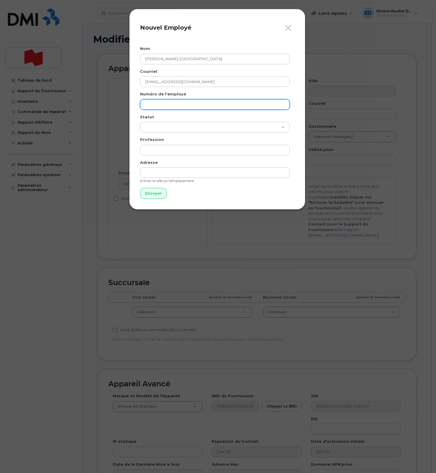
click at [175, 103] on input "text" at bounding box center [215, 104] width 150 height 11
type input "v"
paste input "axel.ntakaburimvo-ndayiragije@bnc.ca"
type input "axel.ntakaburimvo-ndayiragije@bnc.ca"
click at [150, 194] on input "Envoyer" at bounding box center [153, 193] width 27 height 11
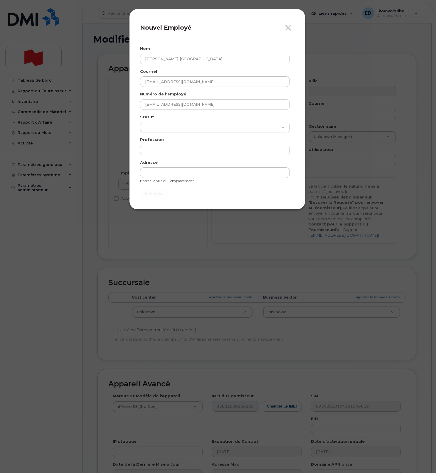
type input "Envoyer"
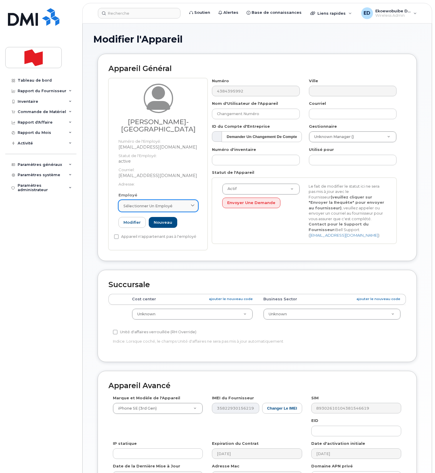
drag, startPoint x: 192, startPoint y: 216, endPoint x: 186, endPoint y: 222, distance: 8.1
click at [192, 208] on icon at bounding box center [193, 206] width 4 height 4
paste input "axel.ntakaburimvo-ndayiragije@bnc.ca"
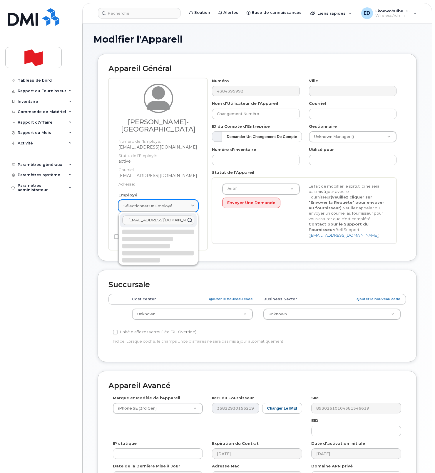
scroll to position [0, 14]
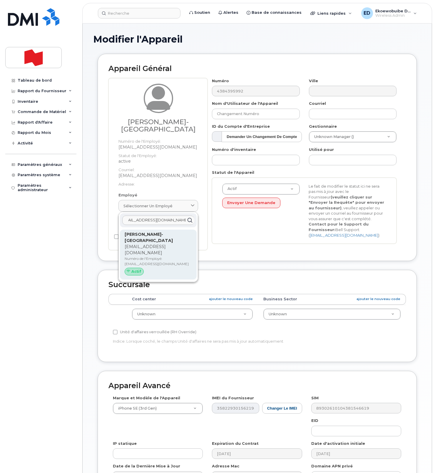
type input "axel.ntakaburimvo-ndayiragije@bnc.ca"
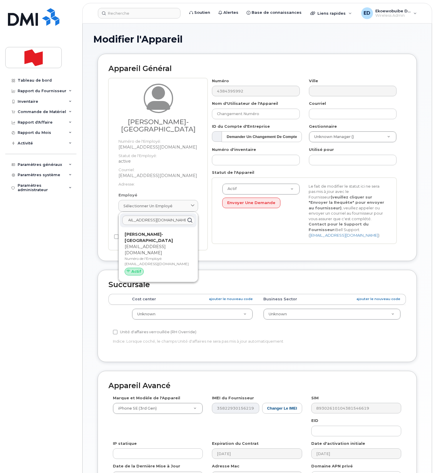
click at [143, 256] on p "axel.ntakaburimvo-ndayiragije@bnc.ca" at bounding box center [158, 250] width 67 height 12
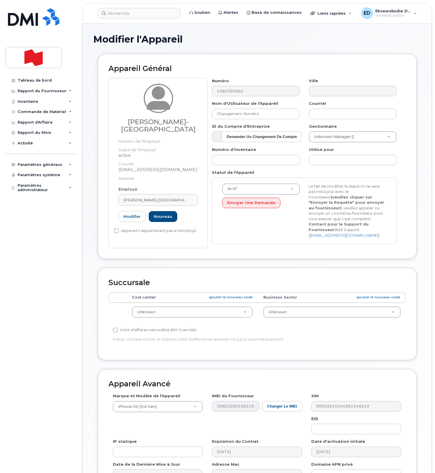
type input "axel.ntakaburimvo-ndayiragije@bnc.ca"
type input "Axel Ntakaburimvo-Ndayiragije"
type input "axel.ntakaburimvo-ndayiragije@bnc.ca"
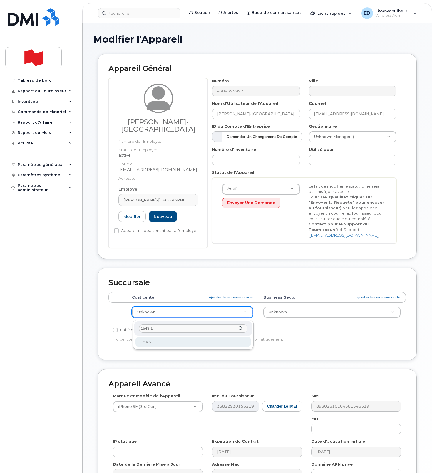
type input "1543-1"
type input "22916707"
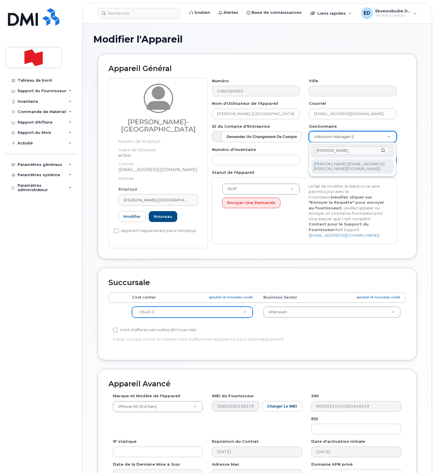
type input "Amelie Bourque"
type input "1920273"
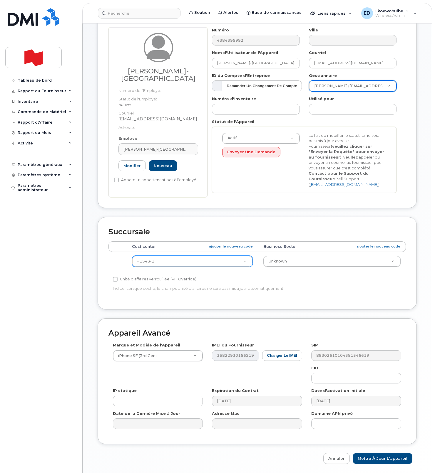
scroll to position [79, 0]
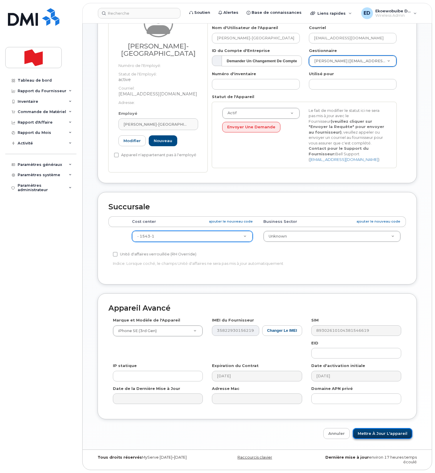
click at [381, 435] on input "Mettre à jour l'appareil" at bounding box center [383, 433] width 60 height 11
type input "Sauvegarde..."
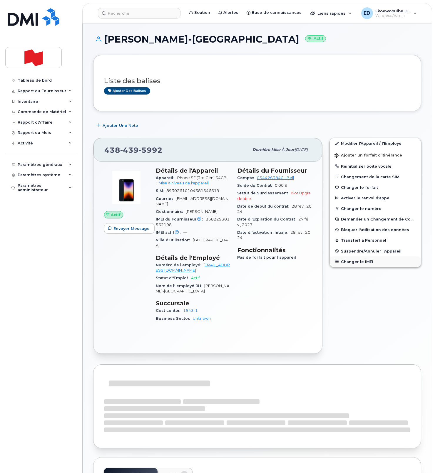
click at [354, 264] on button "Changer le IMEI" at bounding box center [375, 262] width 91 height 11
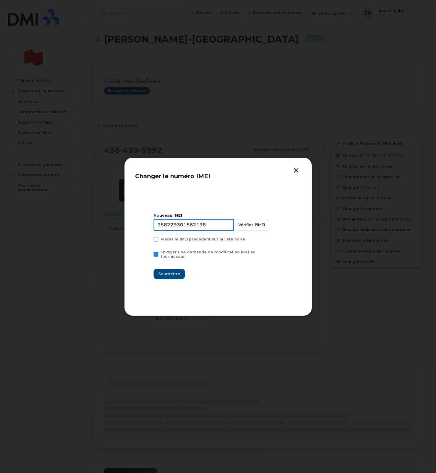
click at [205, 230] on input "358229301562198" at bounding box center [194, 225] width 80 height 12
type input "354216331264469"
click at [179, 271] on span "Soumettre" at bounding box center [169, 274] width 22 height 6
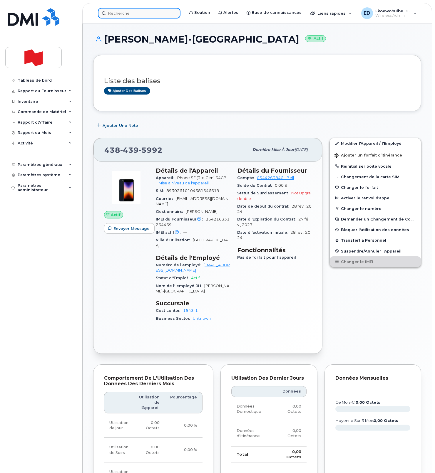
click at [128, 14] on input at bounding box center [139, 13] width 83 height 11
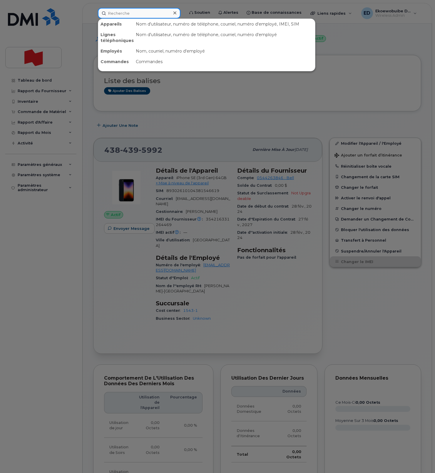
paste input "514-701-5124"
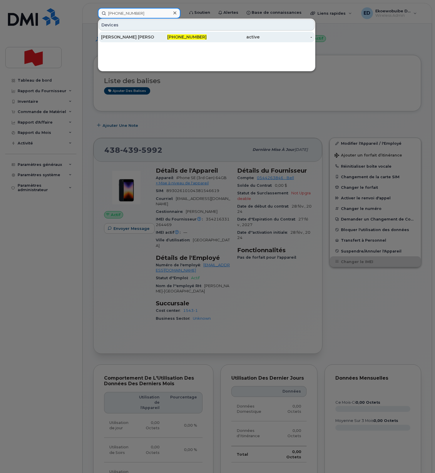
type input "514-701-5124"
drag, startPoint x: 129, startPoint y: 37, endPoint x: 151, endPoint y: 38, distance: 22.7
click at [129, 37] on div "[PERSON_NAME] [PERSON_NAME]" at bounding box center [127, 37] width 53 height 6
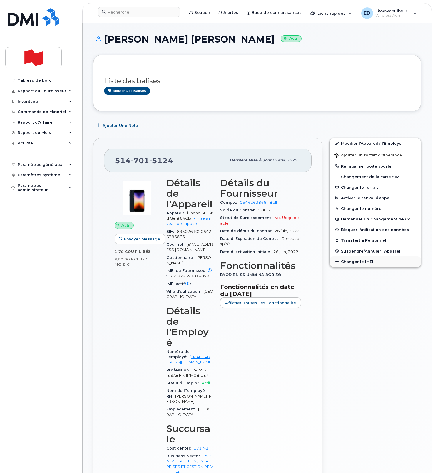
click at [362, 263] on button "Changer le IMEI" at bounding box center [375, 262] width 91 height 11
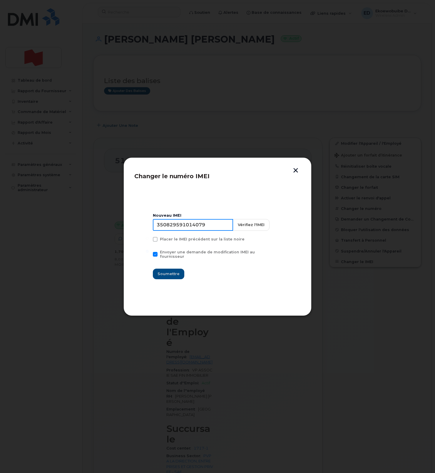
click at [197, 229] on input "350829591014079" at bounding box center [193, 225] width 80 height 12
click at [215, 226] on input "350829591014079" at bounding box center [193, 225] width 80 height 12
drag, startPoint x: 217, startPoint y: 227, endPoint x: 147, endPoint y: 228, distance: 69.7
click at [148, 228] on section "Nouveau IMEI [TECHNICAL_ID] [PERSON_NAME] l'IMEI Placer le IMEI précédent sur l…" at bounding box center [217, 247] width 166 height 118
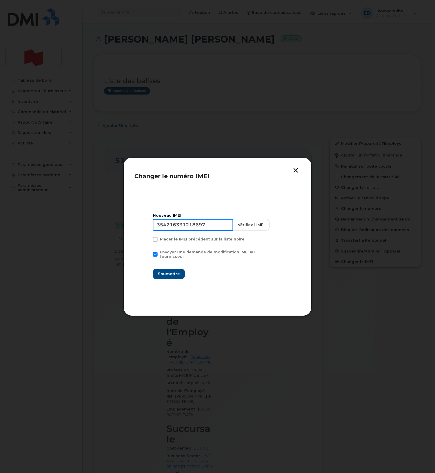
type input "354216331218697"
drag, startPoint x: 171, startPoint y: 273, endPoint x: 186, endPoint y: 277, distance: 15.3
click at [171, 273] on span "Soumettre" at bounding box center [169, 274] width 22 height 6
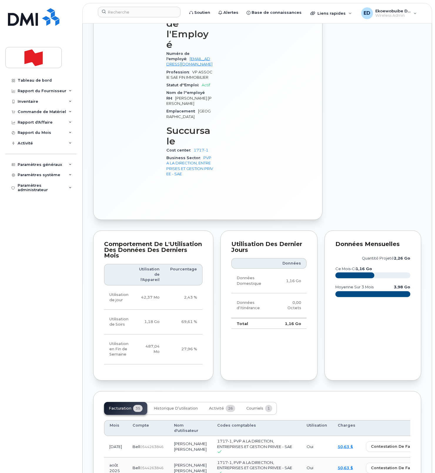
scroll to position [300, 0]
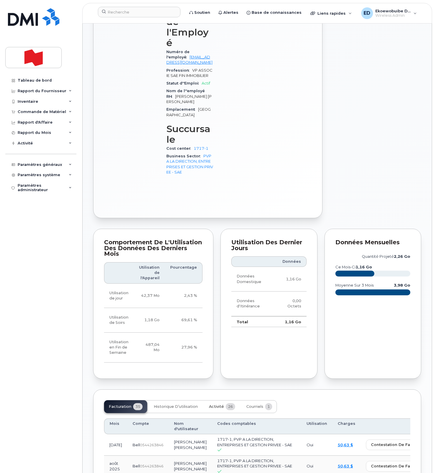
click at [216, 405] on span "Activité" at bounding box center [216, 407] width 15 height 5
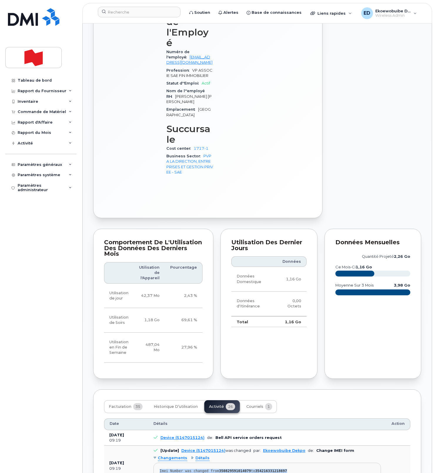
drag, startPoint x: 302, startPoint y: 424, endPoint x: 157, endPoint y: 425, distance: 144.9
click at [157, 463] on pre "Imei Number was changed from 350829591014079 to 354216331218697" at bounding box center [266, 472] width 227 height 19
copy div "Imei Number was changed from 350829591014079 to 354216331218697"
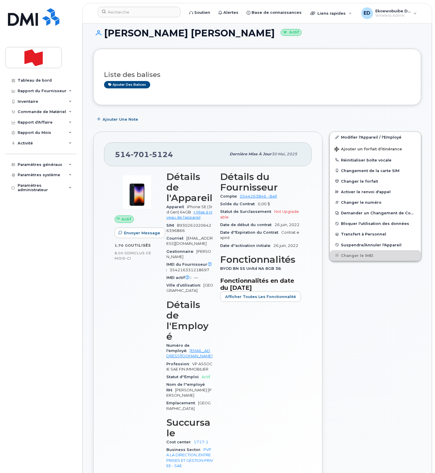
scroll to position [0, 0]
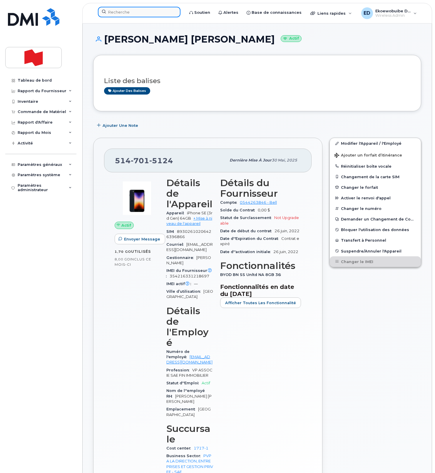
click at [130, 13] on input at bounding box center [139, 12] width 83 height 11
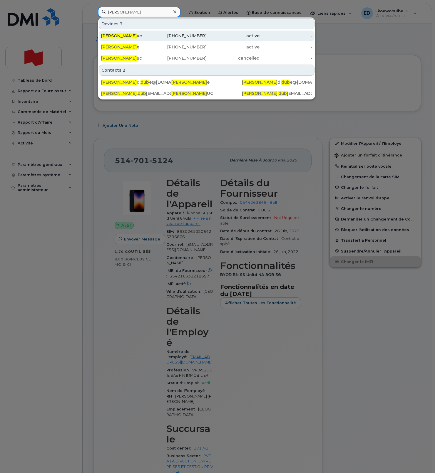
type input "nathalie dub"
click at [132, 37] on div "Nathalie Dub uc" at bounding box center [127, 36] width 53 height 6
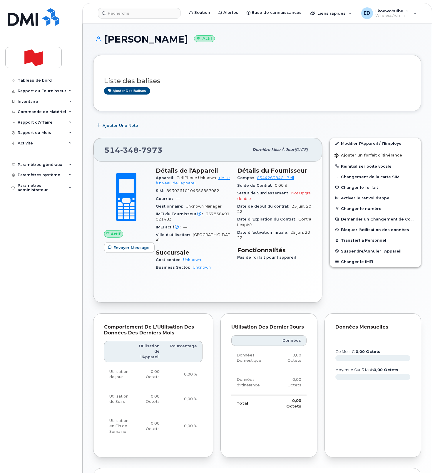
click at [165, 154] on div "[PHONE_NUMBER]" at bounding box center [176, 150] width 145 height 12
drag, startPoint x: 169, startPoint y: 149, endPoint x: 106, endPoint y: 151, distance: 62.6
click at [106, 151] on div "[PHONE_NUMBER]" at bounding box center [176, 150] width 145 height 12
copy span "[PHONE_NUMBER]"
